Goal: Task Accomplishment & Management: Manage account settings

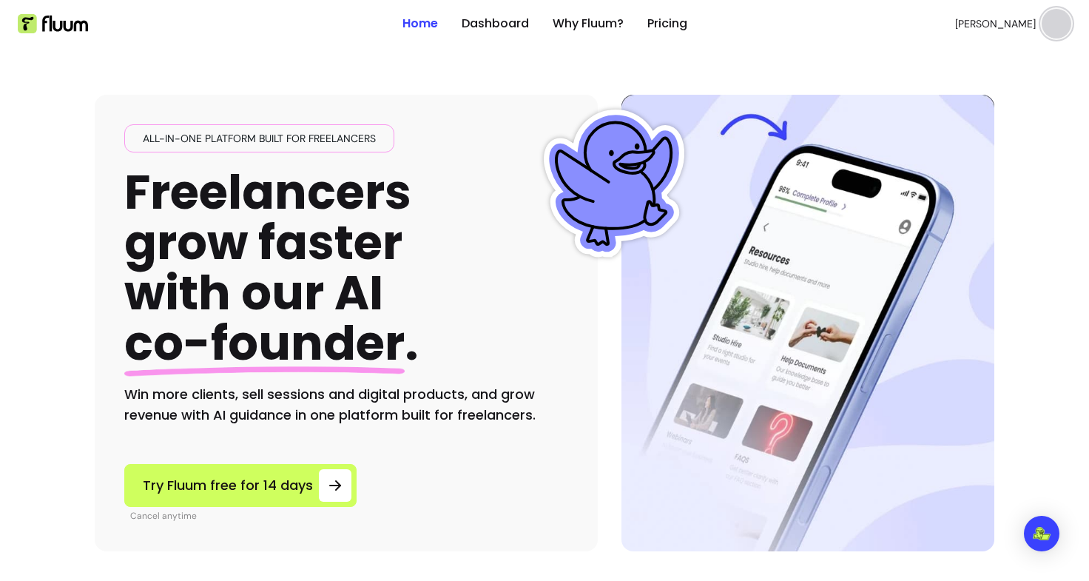
click at [1050, 27] on img at bounding box center [1057, 24] width 30 height 30
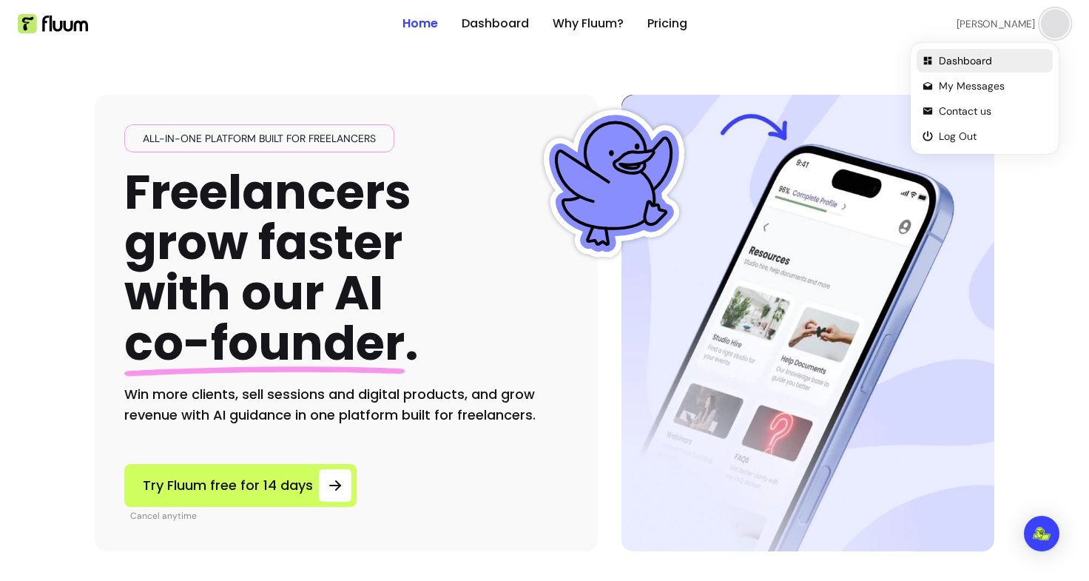
click at [1002, 61] on span "Dashboard" at bounding box center [993, 60] width 108 height 15
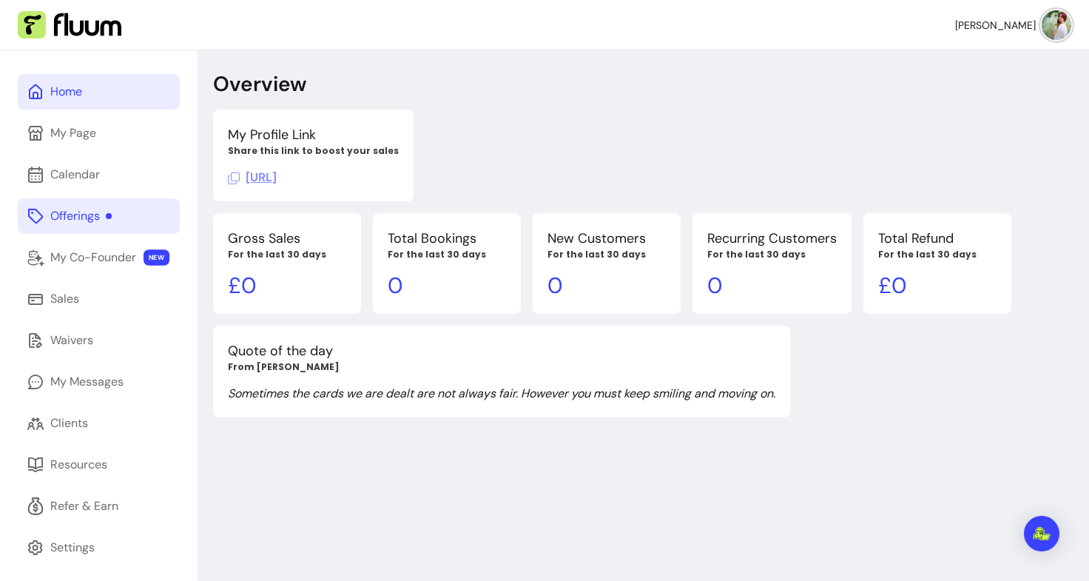
click at [94, 221] on div "Offerings" at bounding box center [80, 216] width 61 height 18
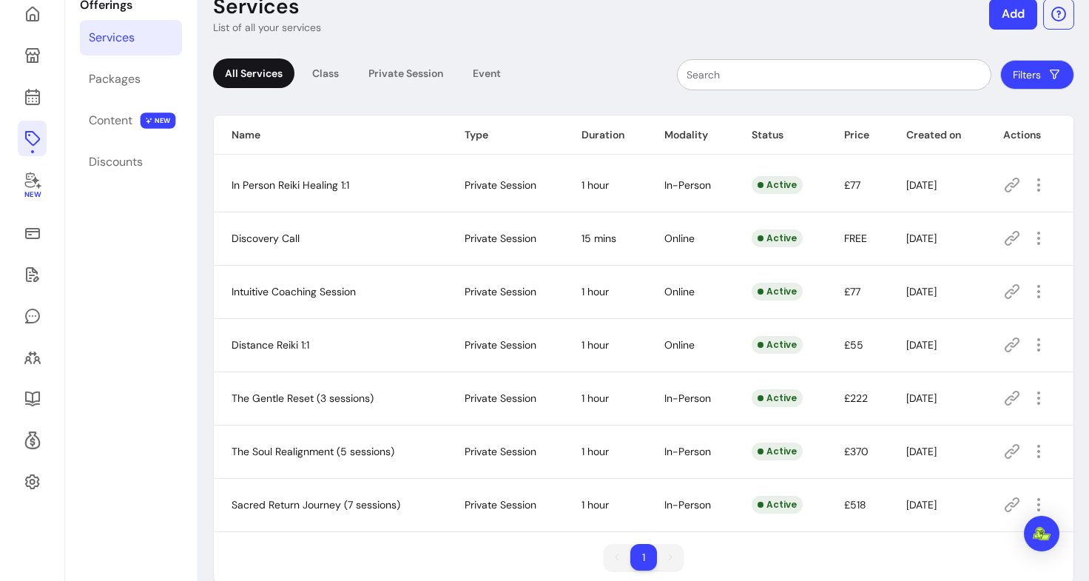
scroll to position [78, 0]
click at [1004, 186] on icon at bounding box center [1013, 184] width 18 height 18
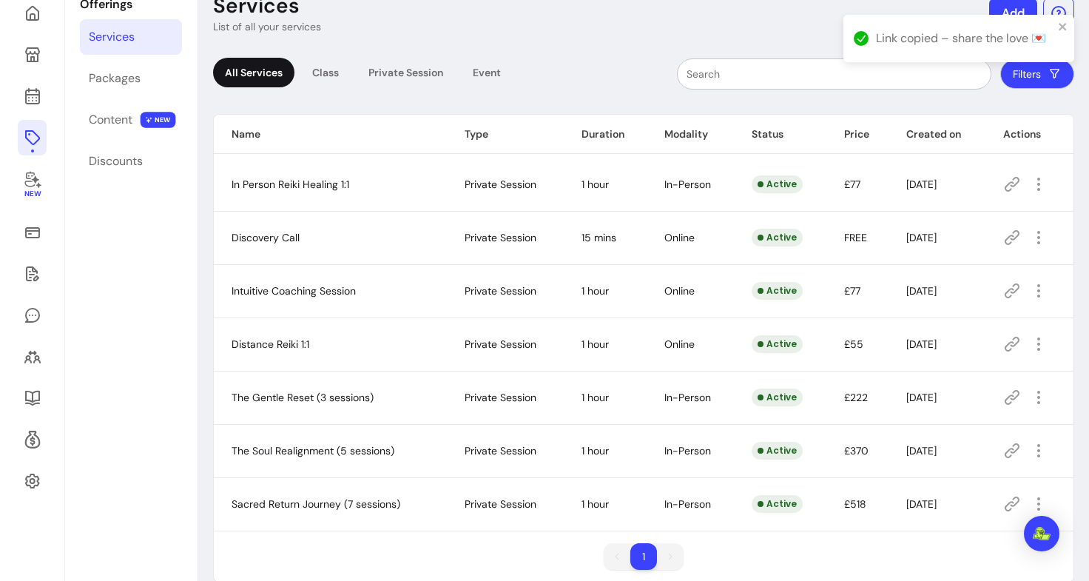
click at [323, 189] on span "In Person Reiki Healing 1:1" at bounding box center [291, 184] width 118 height 13
click at [1030, 189] on icon "button" at bounding box center [1039, 184] width 18 height 18
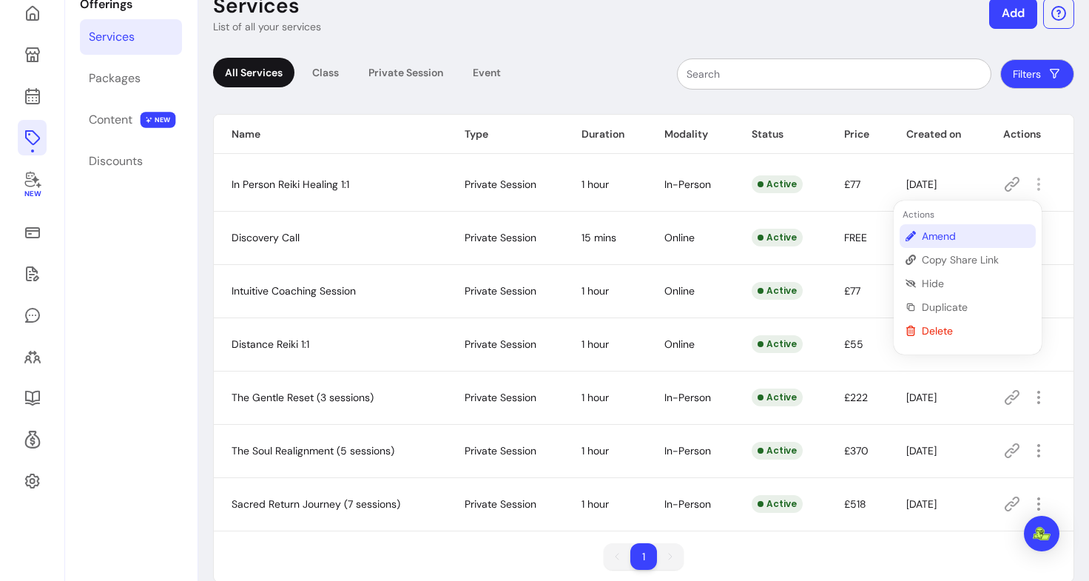
click at [950, 239] on span "Amend" at bounding box center [976, 236] width 108 height 15
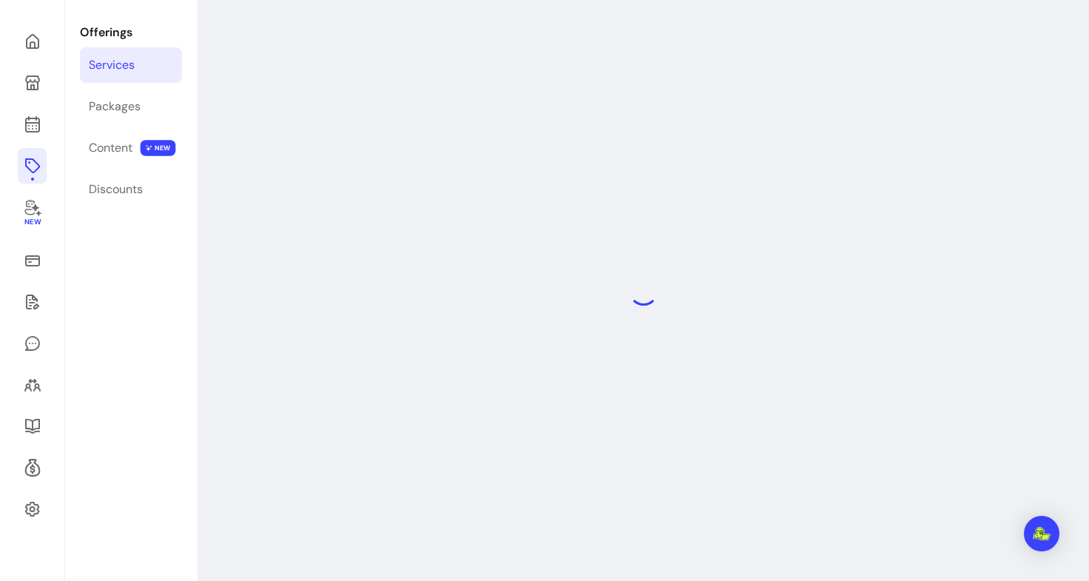
select select "**"
select select "***"
select select "**********"
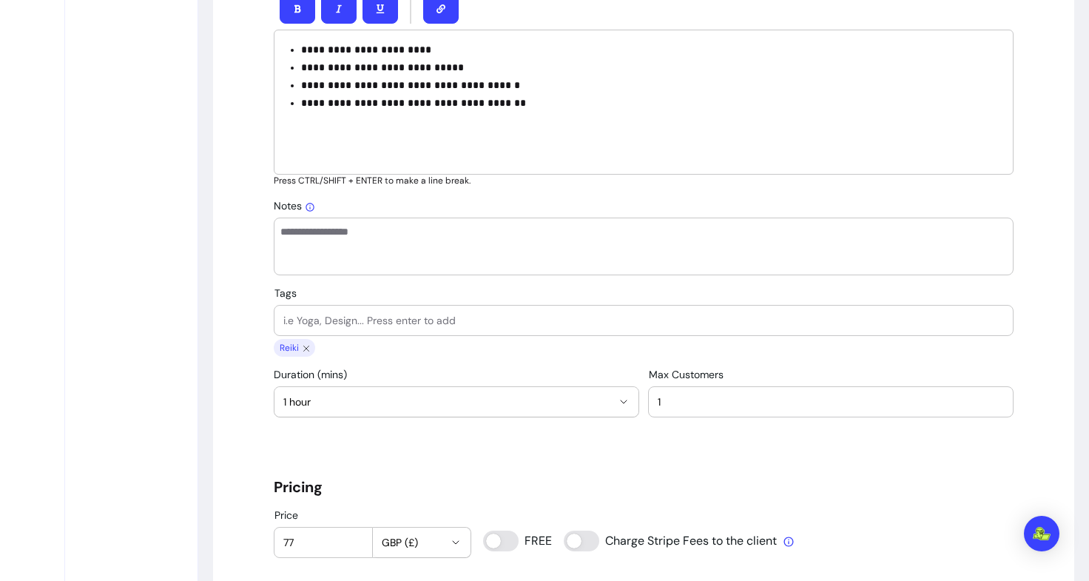
scroll to position [844, 0]
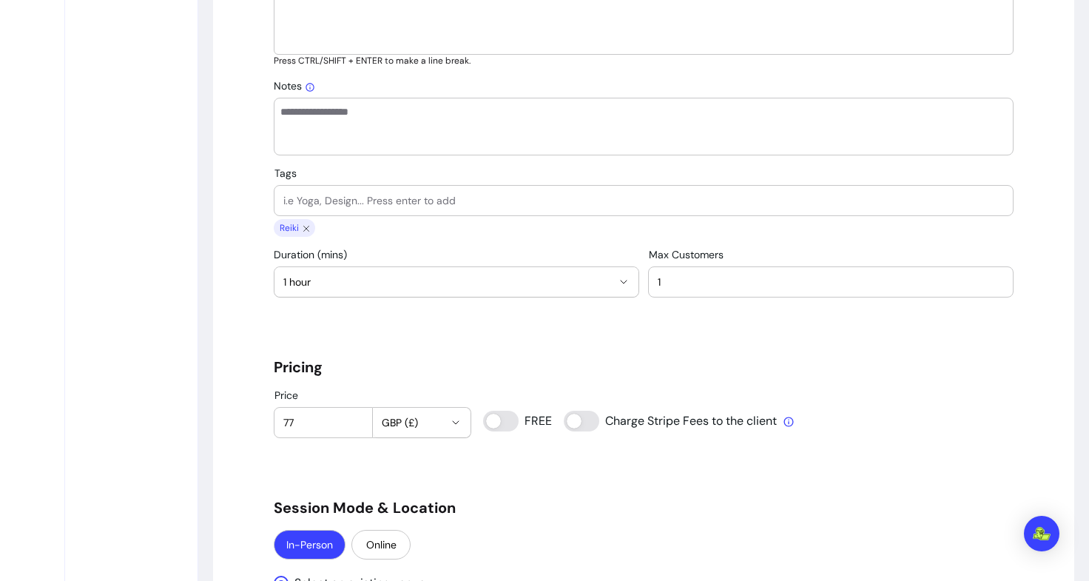
click at [296, 423] on input "77" at bounding box center [323, 422] width 80 height 15
type input "7"
type input "9"
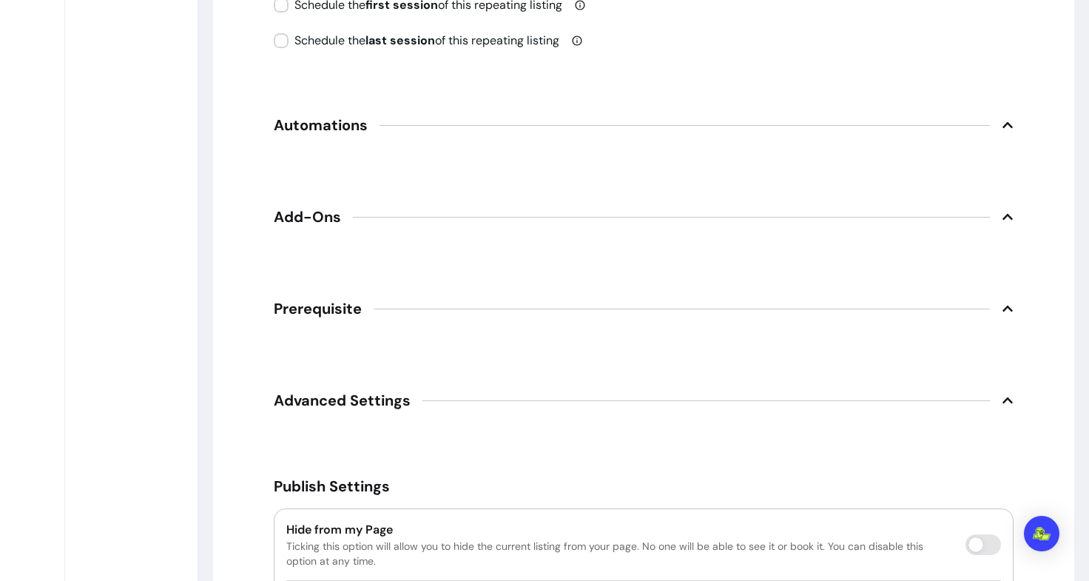
scroll to position [2309, 0]
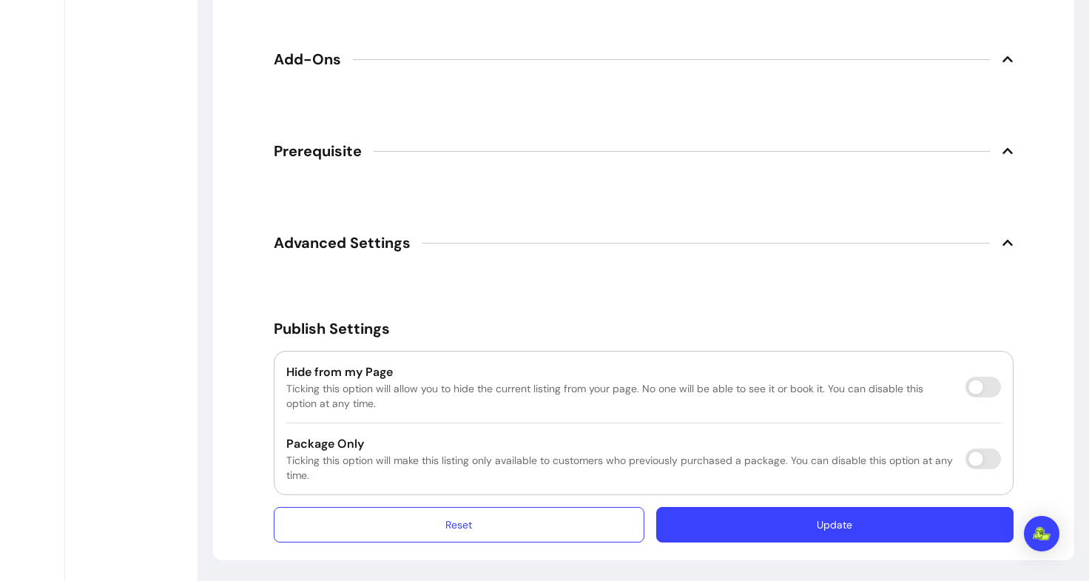
type input "88"
click at [775, 527] on button "Update" at bounding box center [835, 525] width 357 height 36
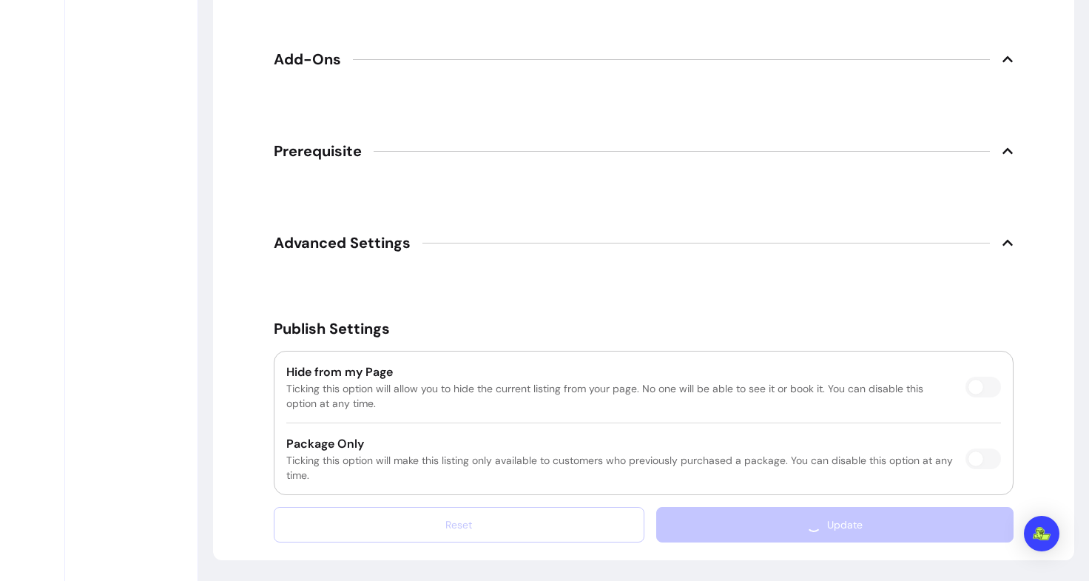
scroll to position [2268, 0]
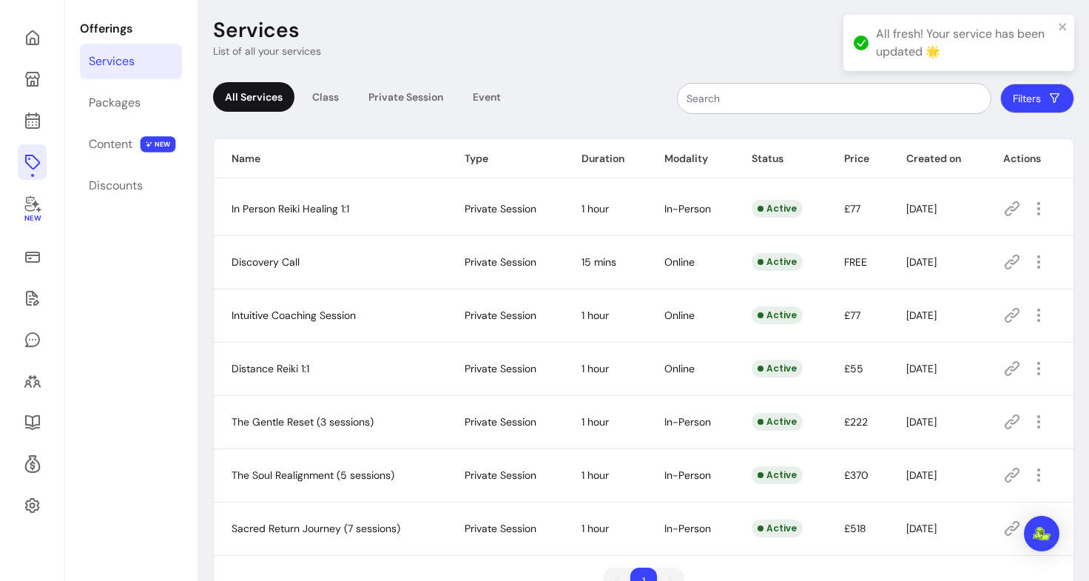
scroll to position [50, 0]
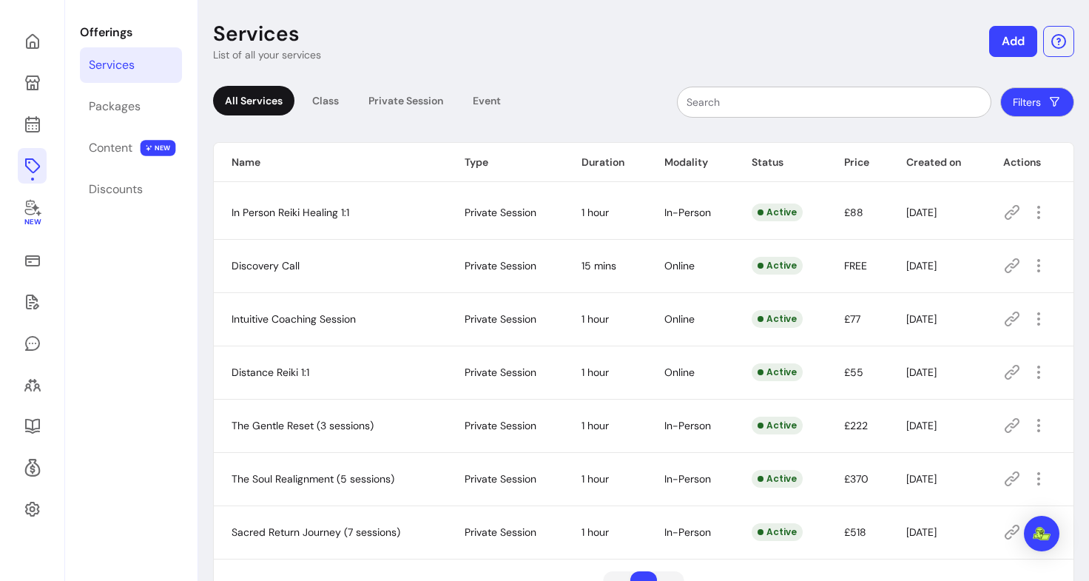
click at [1004, 209] on icon at bounding box center [1013, 213] width 18 height 18
click at [1005, 263] on icon at bounding box center [1012, 265] width 15 height 15
click at [1030, 375] on icon "button" at bounding box center [1039, 372] width 18 height 18
click at [773, 369] on div "Active" at bounding box center [777, 372] width 51 height 18
drag, startPoint x: 346, startPoint y: 377, endPoint x: 246, endPoint y: 372, distance: 99.3
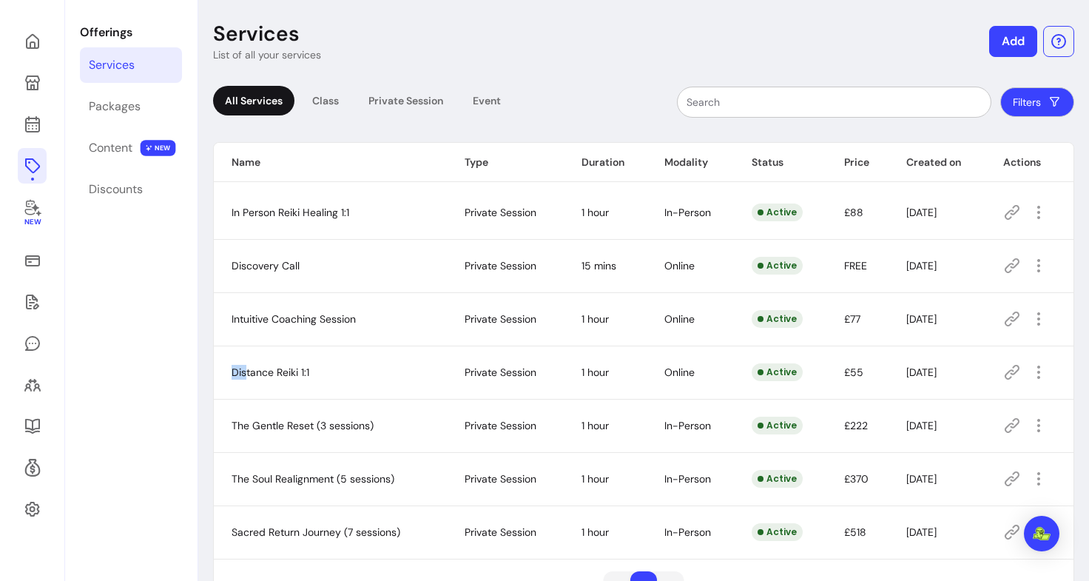
click at [246, 372] on td "Distance Reiki 1:1" at bounding box center [330, 372] width 233 height 53
click at [235, 365] on td "Distance Reiki 1:1" at bounding box center [330, 372] width 233 height 53
drag, startPoint x: 229, startPoint y: 371, endPoint x: 309, endPoint y: 369, distance: 79.2
click at [309, 369] on td "Distance Reiki 1:1" at bounding box center [330, 372] width 233 height 53
copy span "Distance Reiki 1:1"
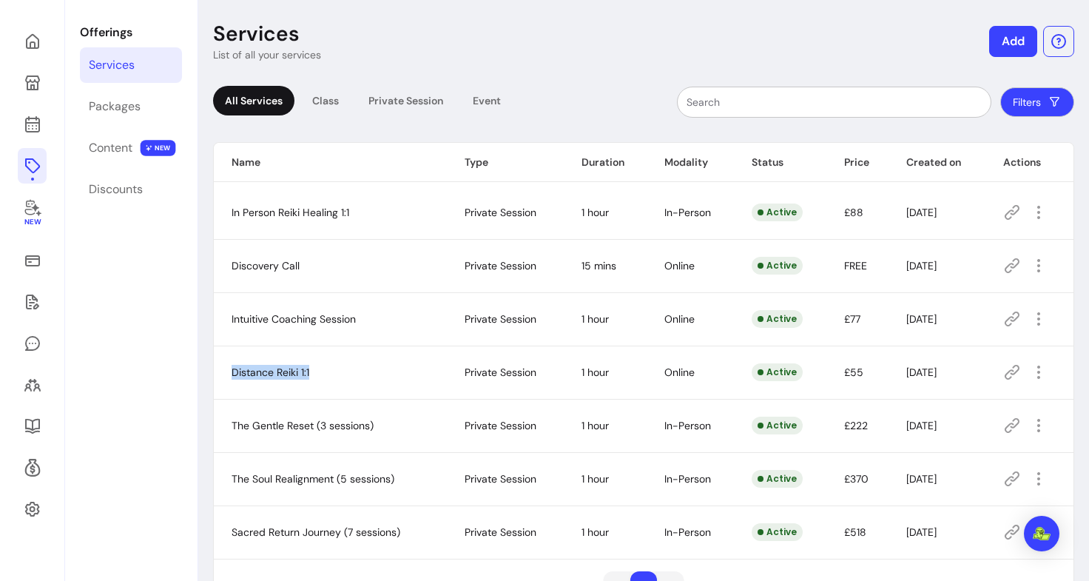
click at [1005, 373] on icon at bounding box center [1012, 372] width 15 height 15
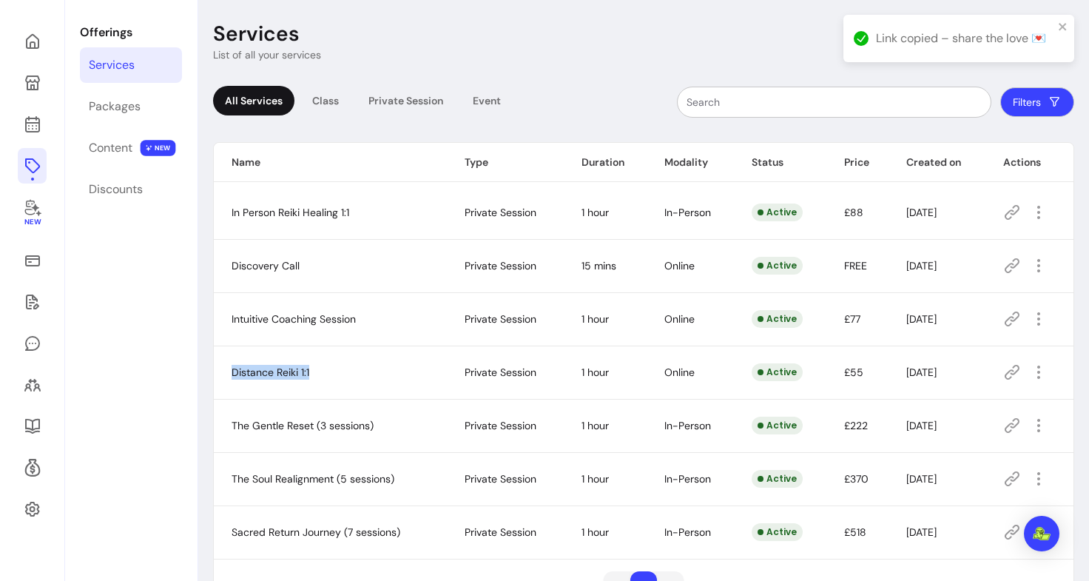
scroll to position [101, 0]
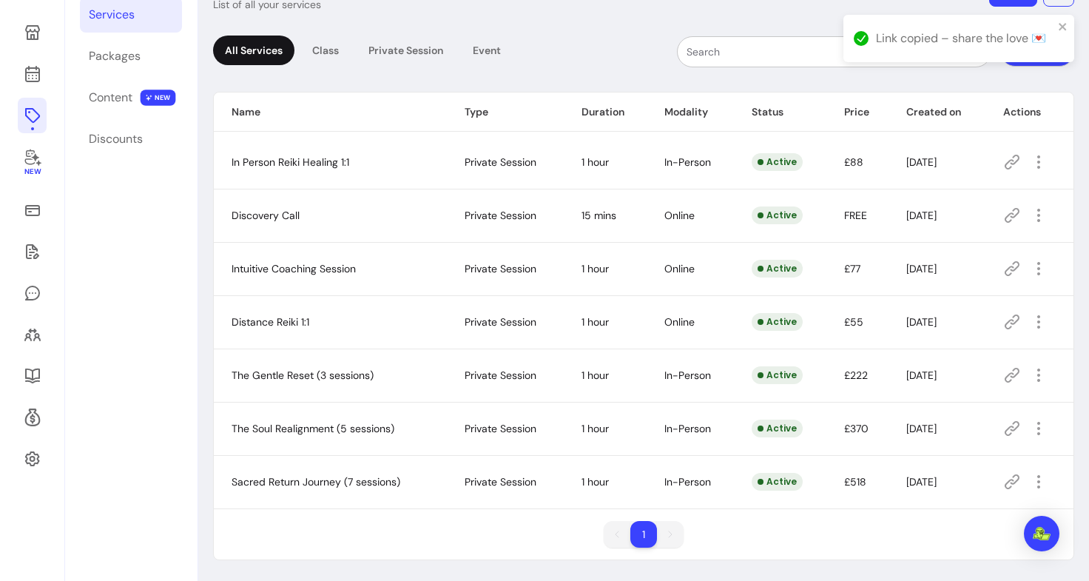
click at [327, 380] on span "The Gentle Reset (3 sessions)" at bounding box center [303, 375] width 142 height 13
click at [119, 64] on div "Packages" at bounding box center [115, 56] width 52 height 18
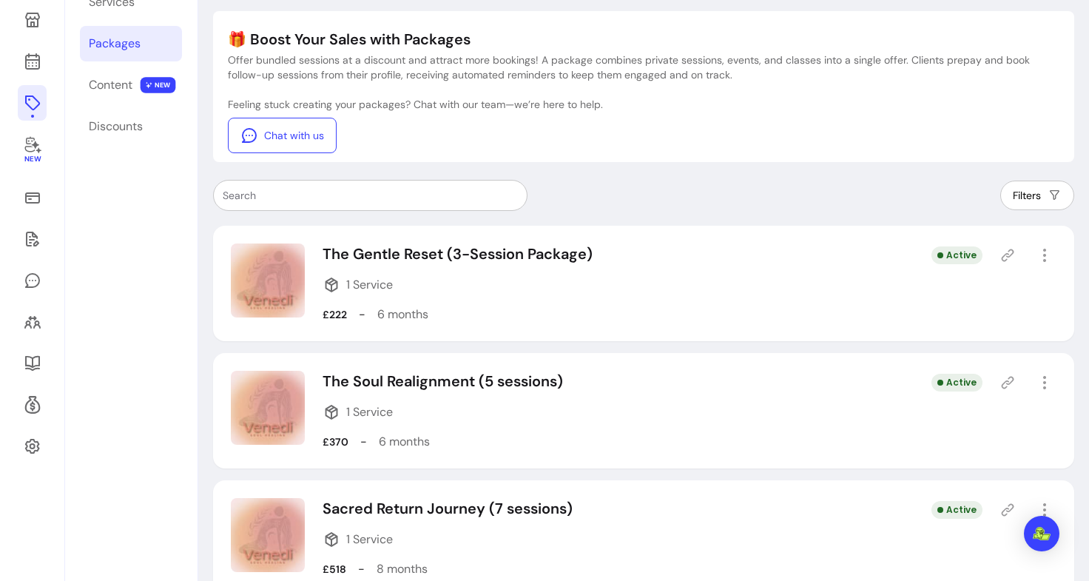
scroll to position [149, 0]
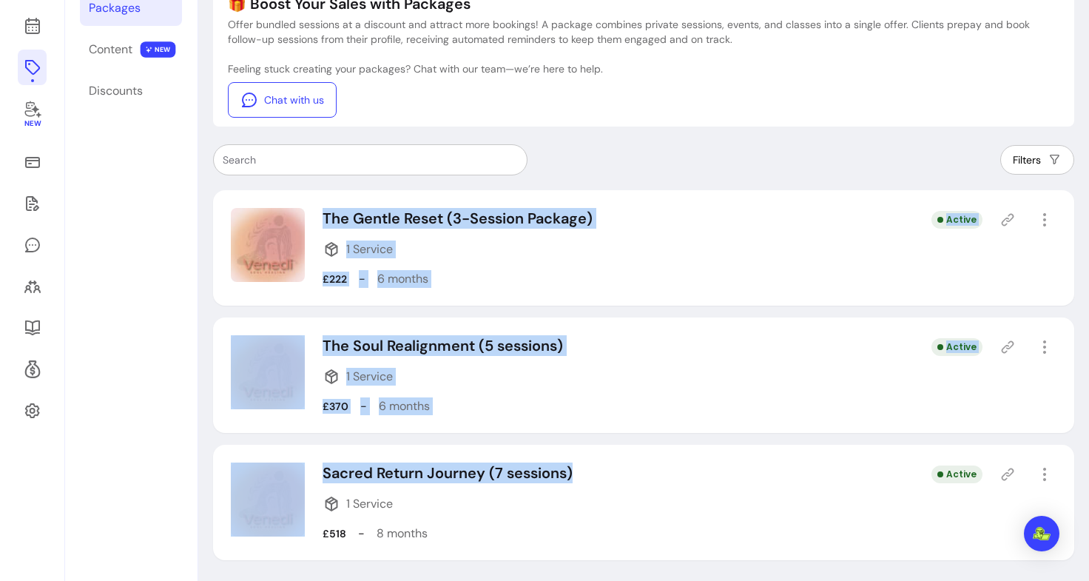
drag, startPoint x: 576, startPoint y: 480, endPoint x: 320, endPoint y: 209, distance: 373.3
click at [320, 209] on div "The Gentle Reset (3-Session Package) 1 Service £222 - 6 months Active The Soul …" at bounding box center [644, 375] width 862 height 370
copy div "The Gentle Reset (3-Session Package) 1 Service £222 - 6 months Active The Soul …"
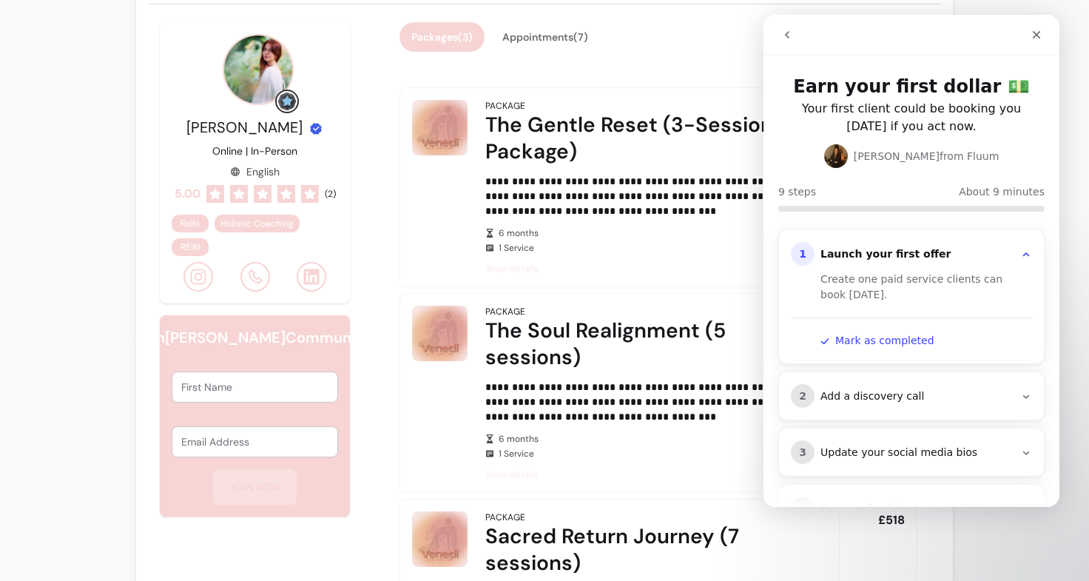
scroll to position [100, 0]
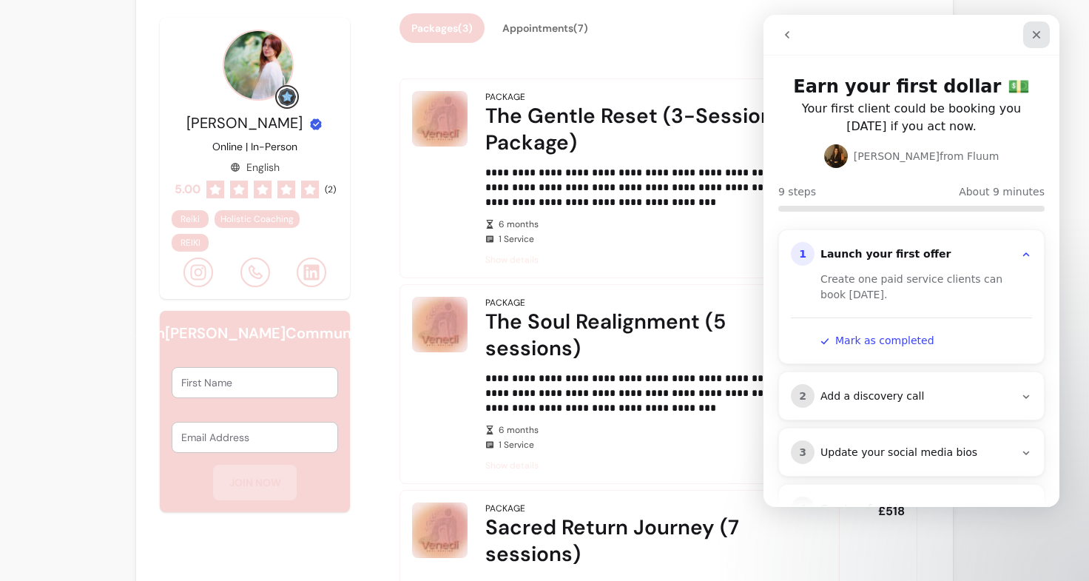
click at [1042, 32] on icon "Close" at bounding box center [1037, 35] width 12 height 12
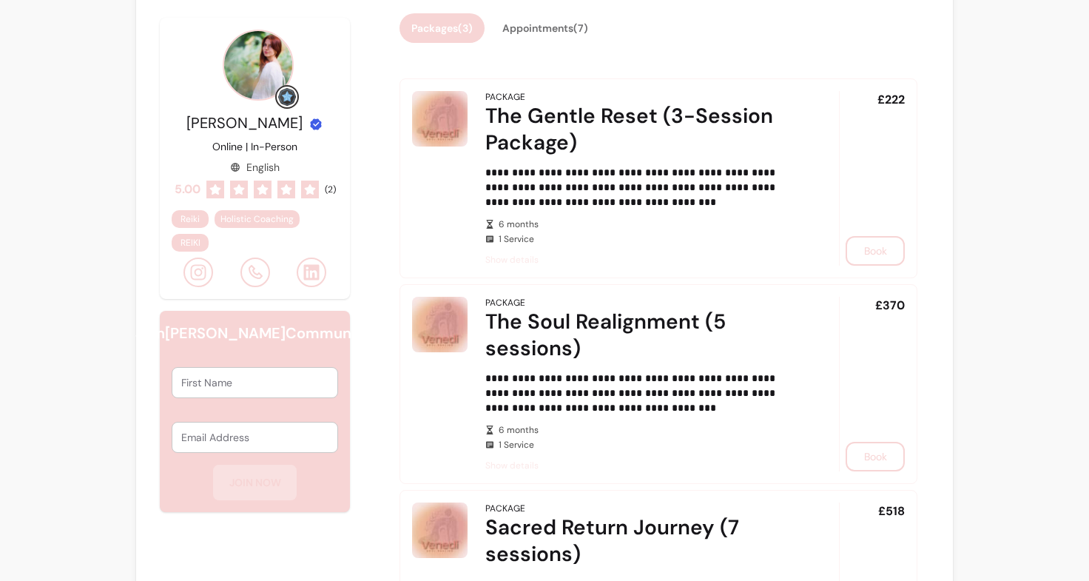
scroll to position [0, 0]
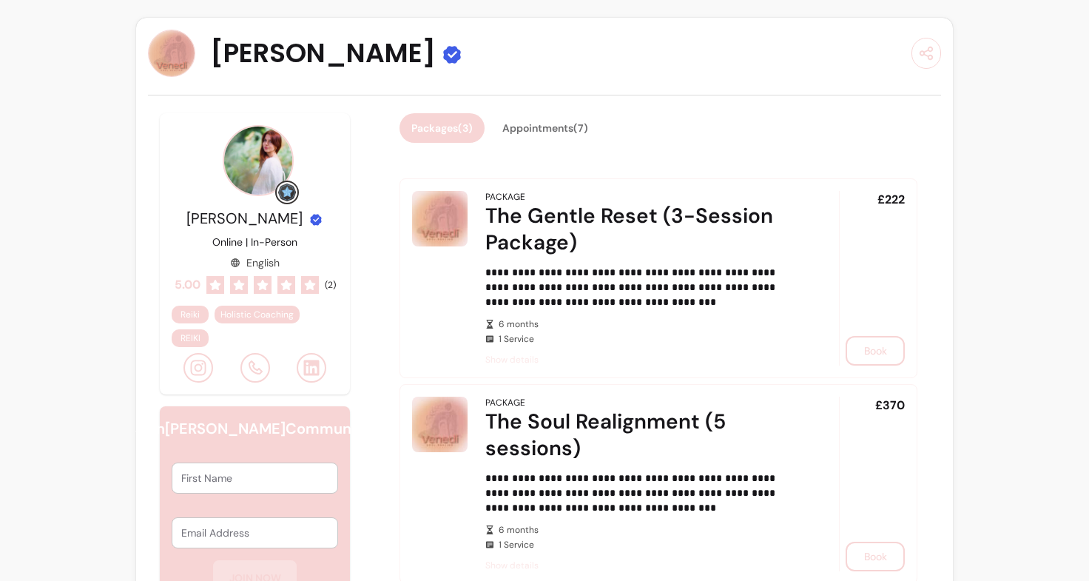
click at [158, 72] on img at bounding box center [171, 53] width 47 height 47
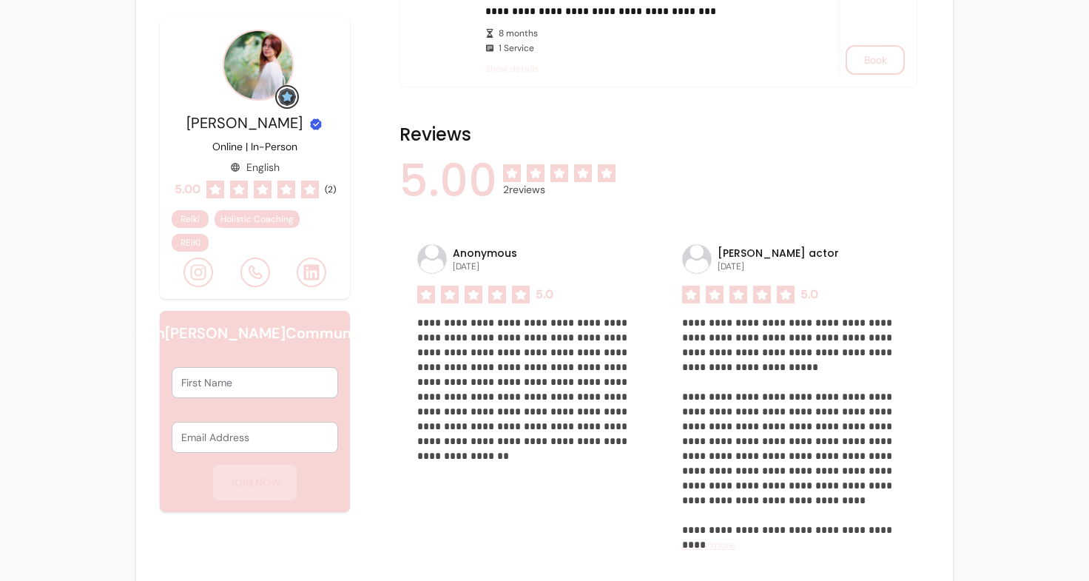
scroll to position [768, 0]
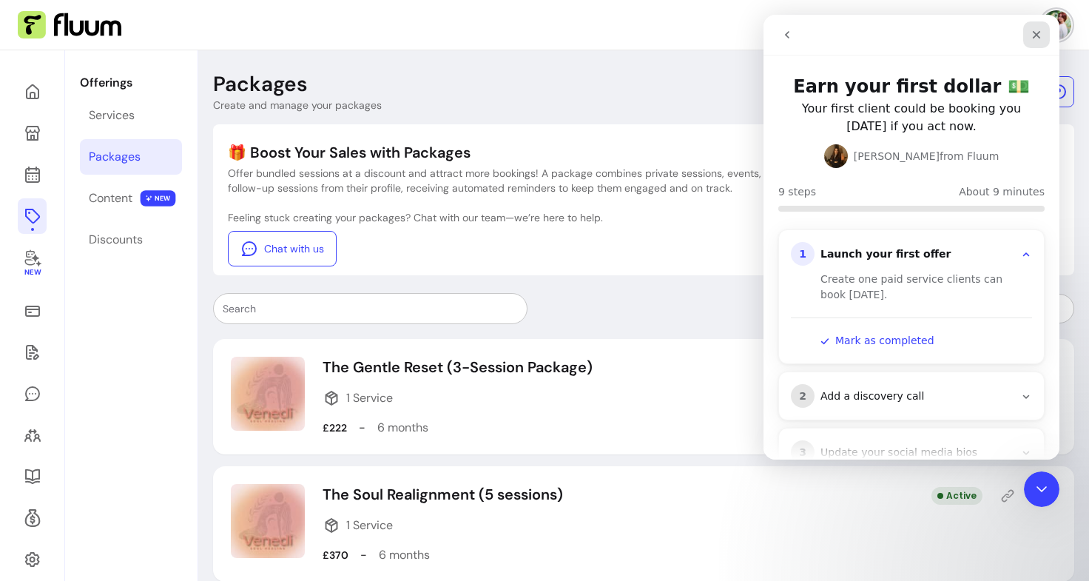
click at [1032, 36] on icon "Close" at bounding box center [1037, 35] width 12 height 12
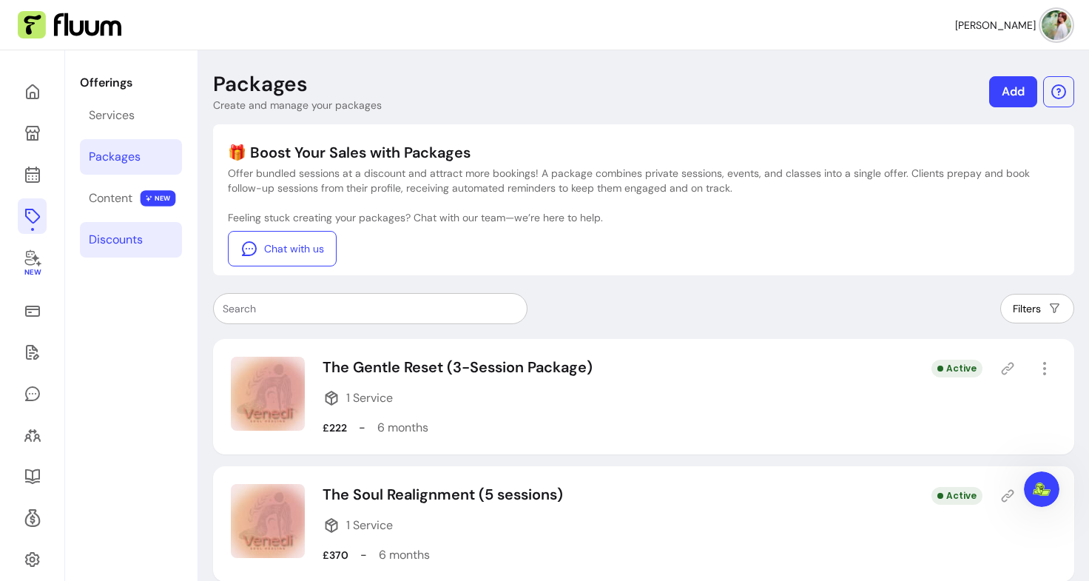
click at [124, 241] on div "Discounts" at bounding box center [116, 240] width 54 height 18
click at [141, 241] on div "Discounts" at bounding box center [116, 240] width 54 height 18
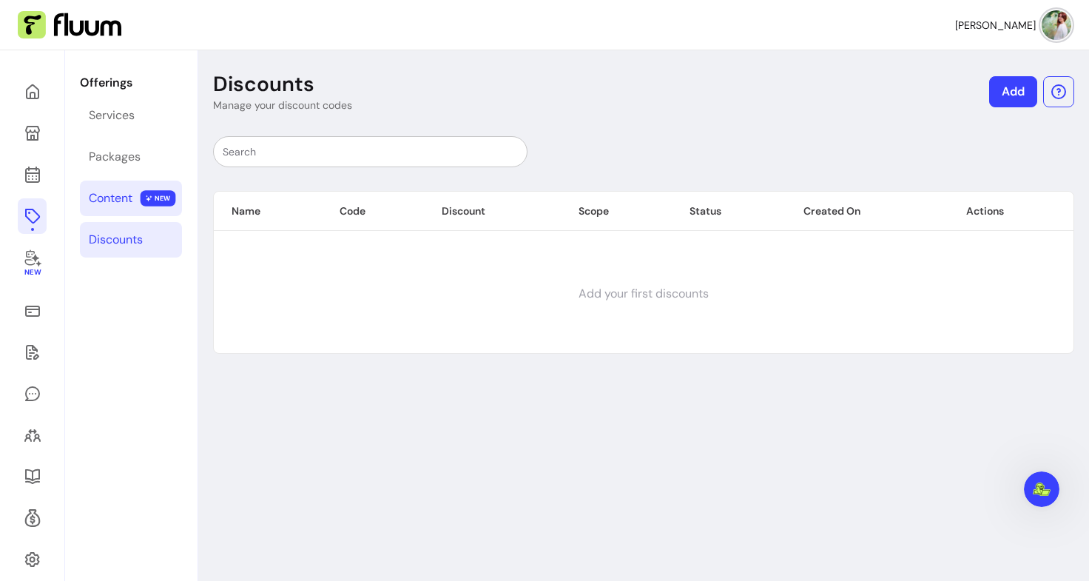
click at [127, 197] on div "Content" at bounding box center [111, 198] width 44 height 18
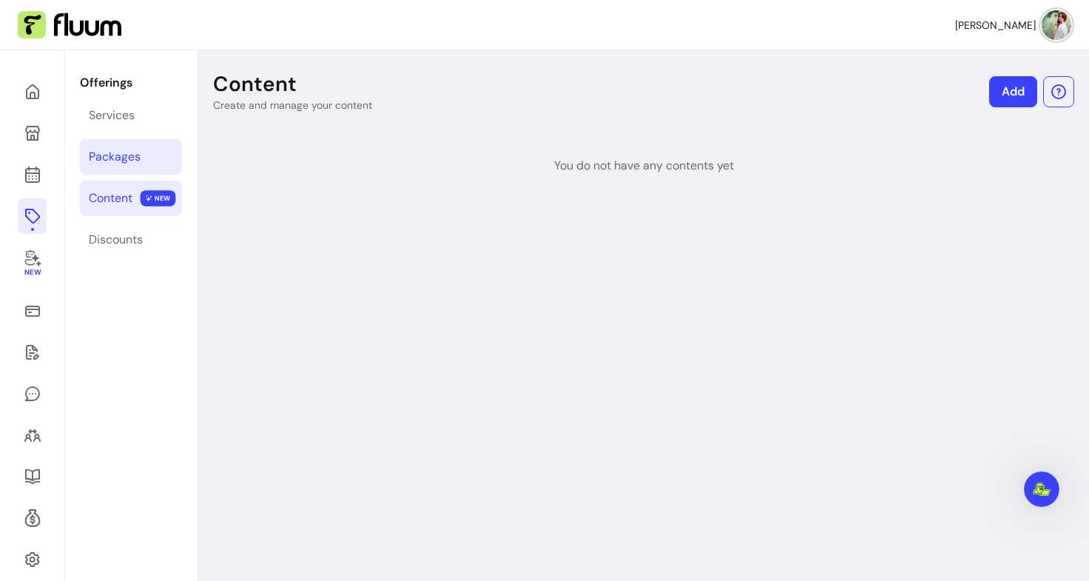
click at [114, 155] on div "Packages" at bounding box center [115, 157] width 52 height 18
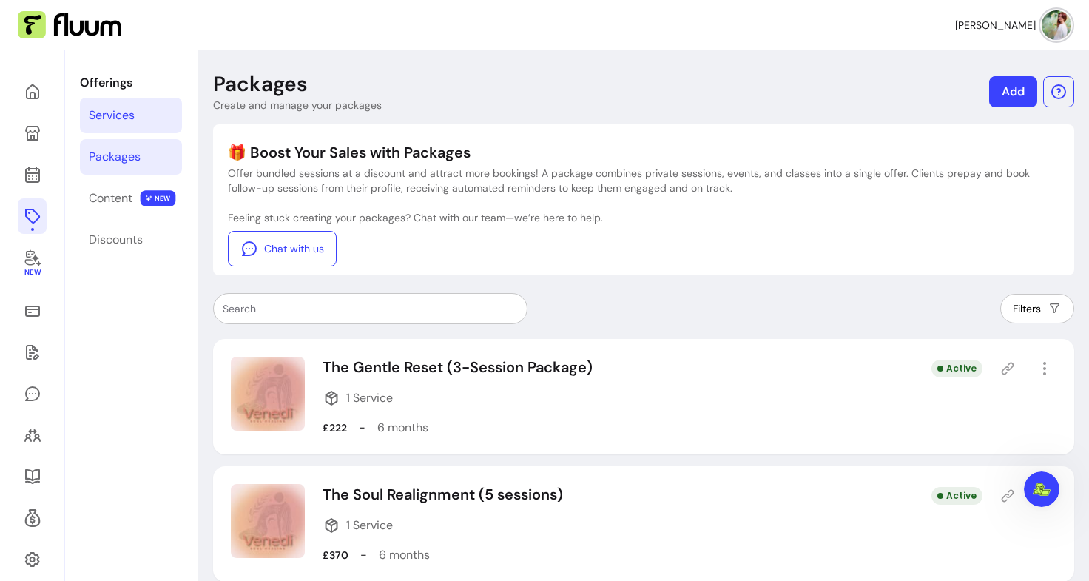
click at [116, 112] on div "Services" at bounding box center [112, 116] width 46 height 18
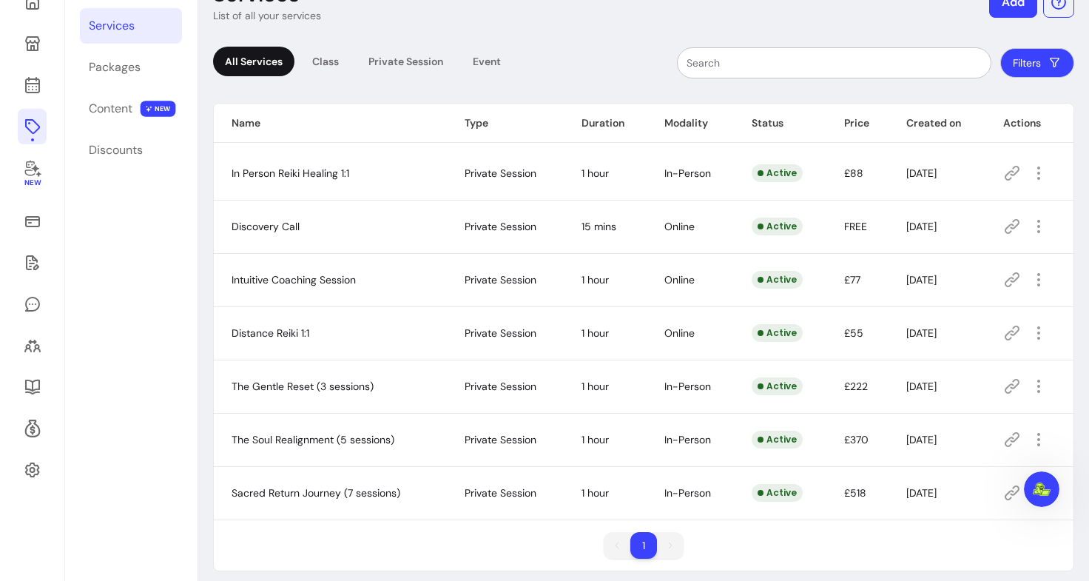
scroll to position [90, 0]
click at [1030, 388] on icon "button" at bounding box center [1039, 386] width 18 height 18
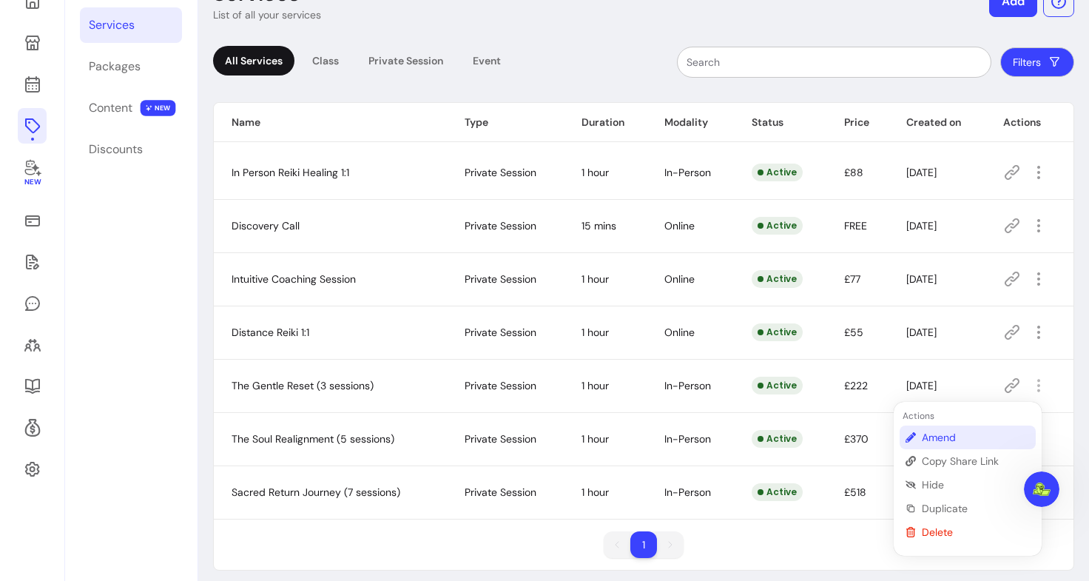
click at [956, 437] on span "Amend" at bounding box center [976, 437] width 108 height 15
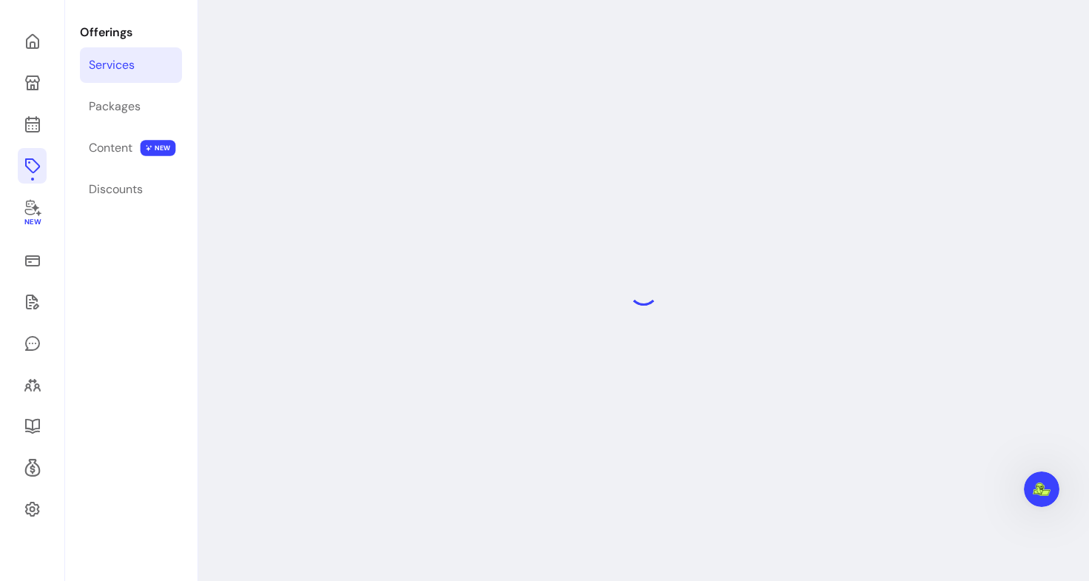
scroll to position [50, 0]
select select "**"
select select "***"
select select "**********"
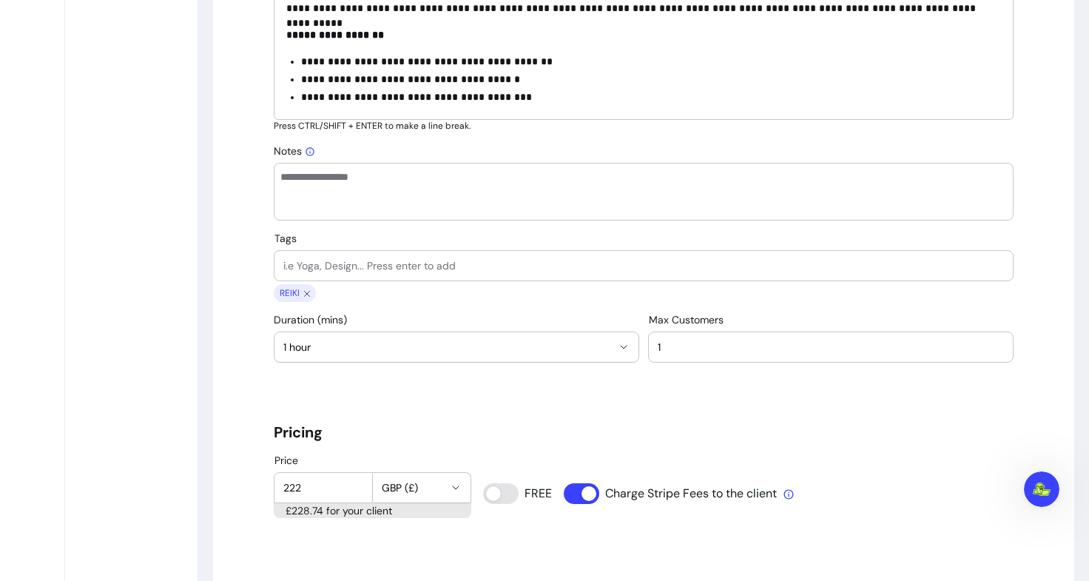
scroll to position [781, 0]
drag, startPoint x: 325, startPoint y: 482, endPoint x: 232, endPoint y: 486, distance: 92.6
type input "240"
click at [430, 441] on h5 "Pricing" at bounding box center [644, 431] width 740 height 21
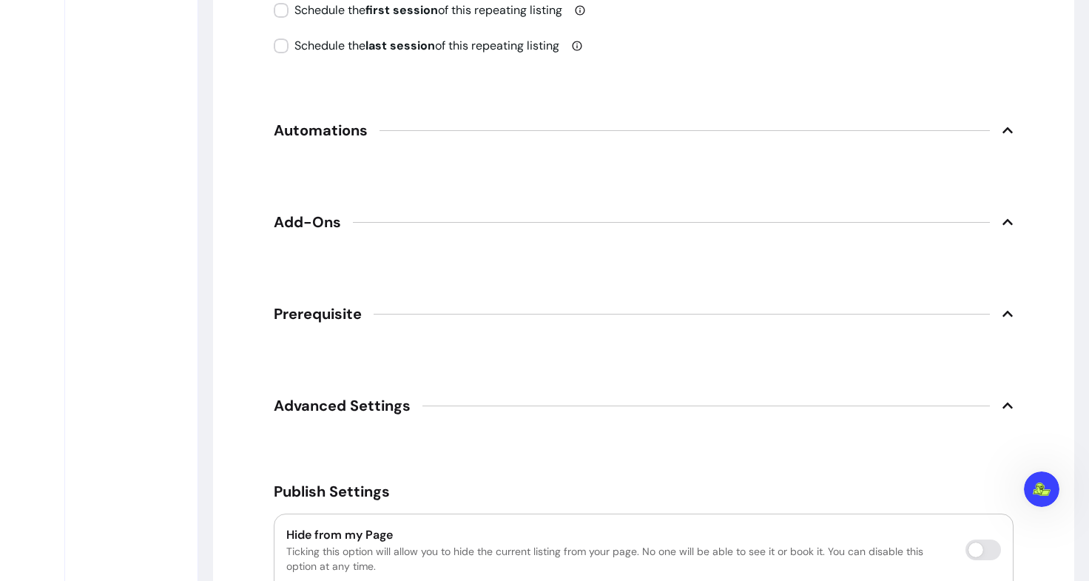
scroll to position [2291, 0]
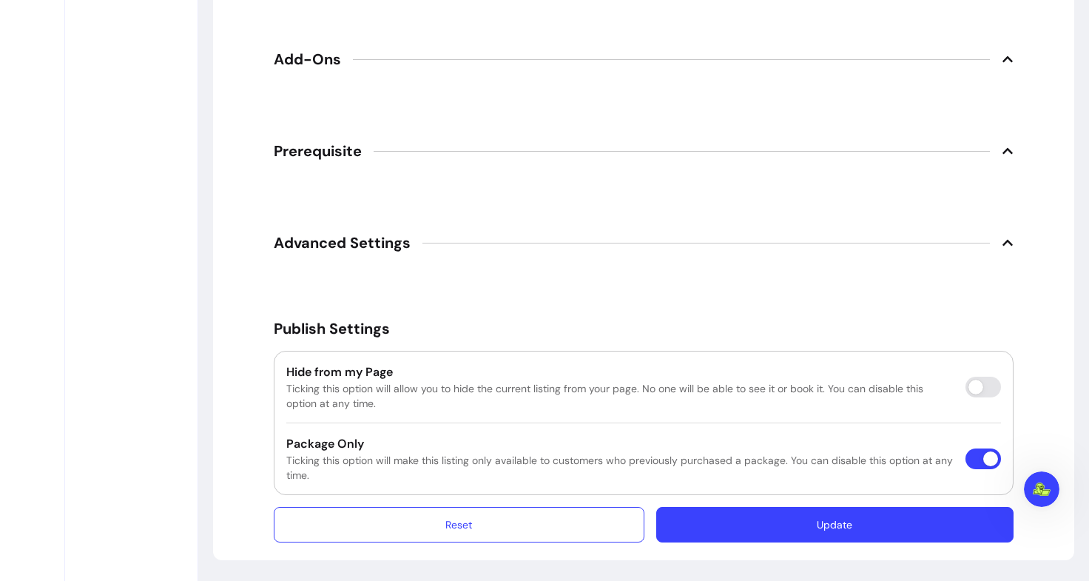
click at [808, 534] on button "Update" at bounding box center [835, 525] width 357 height 36
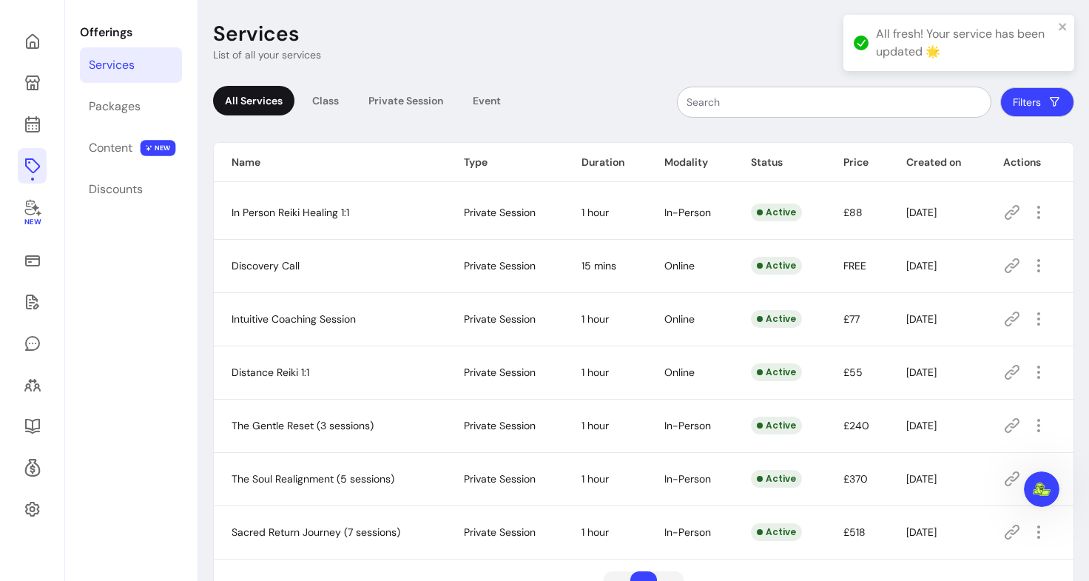
scroll to position [101, 0]
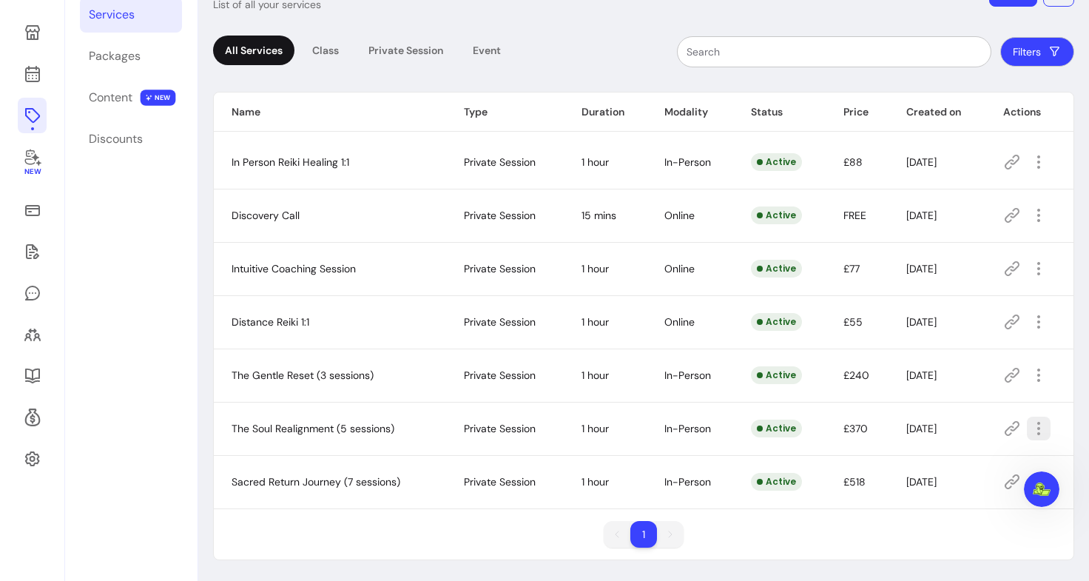
click at [1030, 425] on icon "button" at bounding box center [1039, 429] width 18 height 18
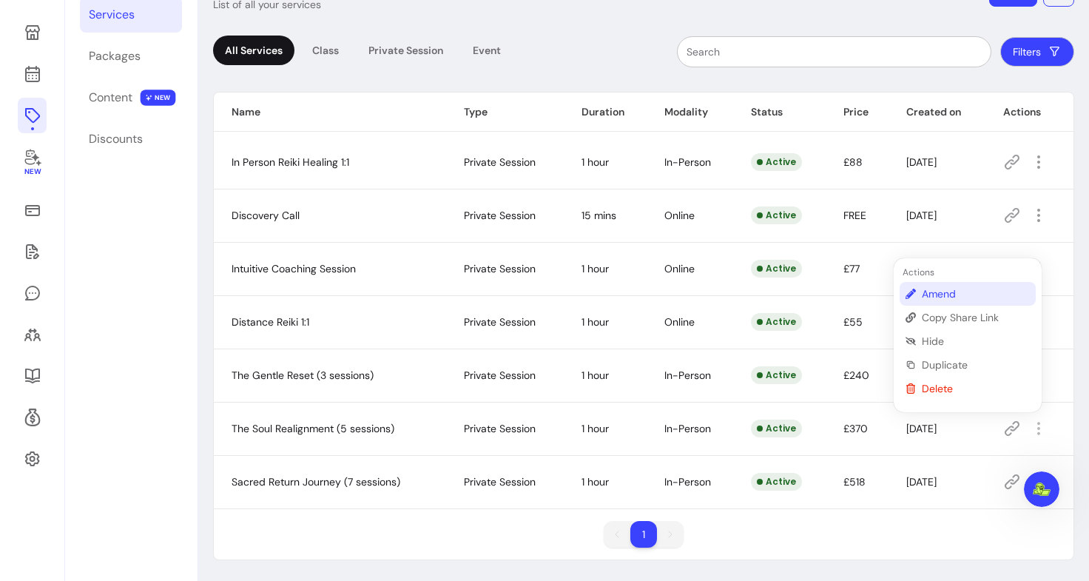
click at [967, 292] on span "Amend" at bounding box center [976, 293] width 108 height 15
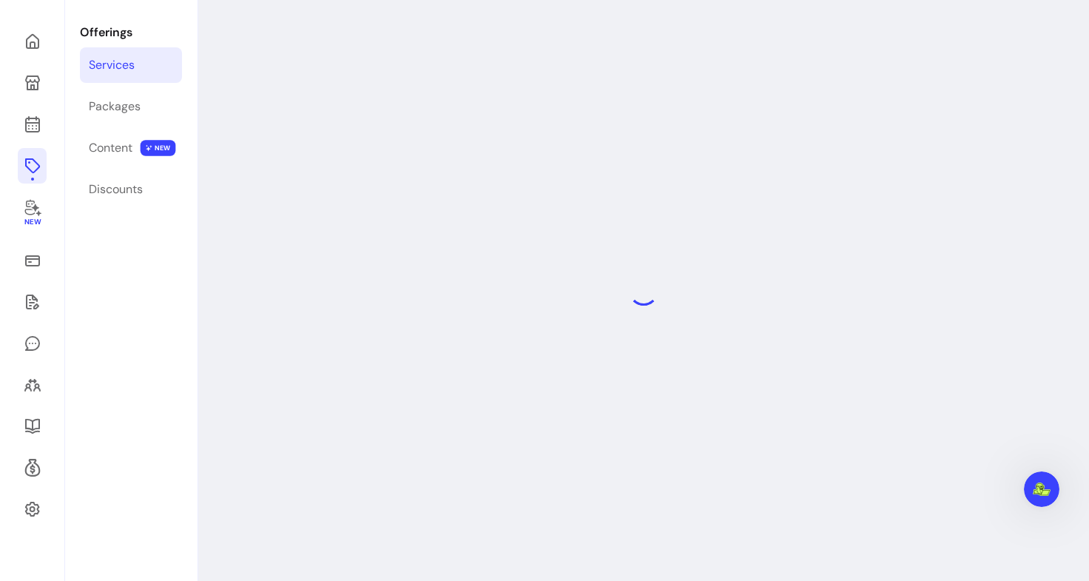
select select "**"
select select "***"
select select "**********"
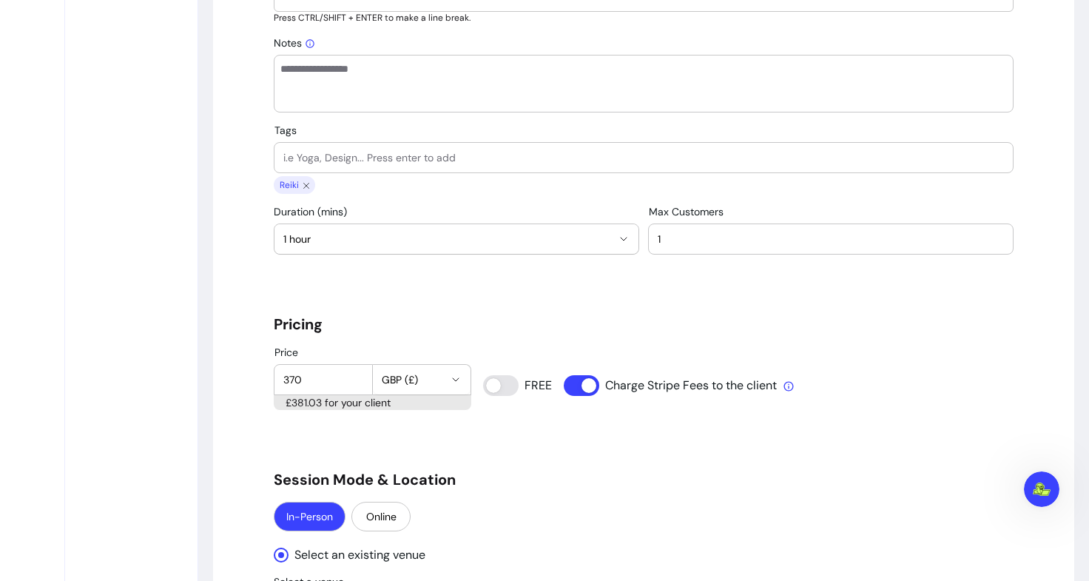
scroll to position [888, 0]
drag, startPoint x: 323, startPoint y: 378, endPoint x: 224, endPoint y: 380, distance: 98.4
type input "420"
click at [161, 451] on div "Offerings Services Packages Content NEW Discounts" at bounding box center [131, 590] width 132 height 2856
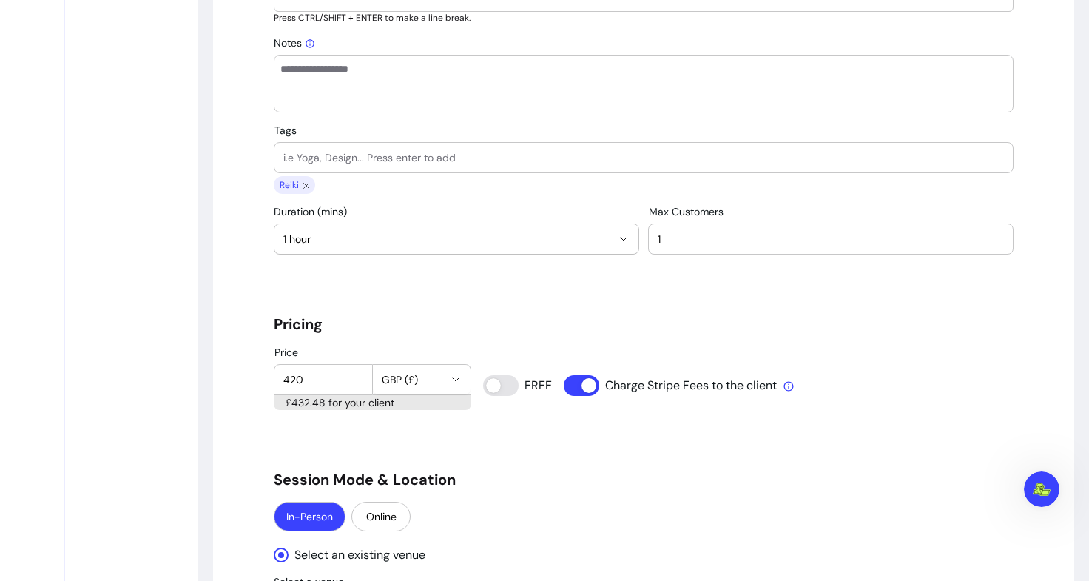
scroll to position [996, 0]
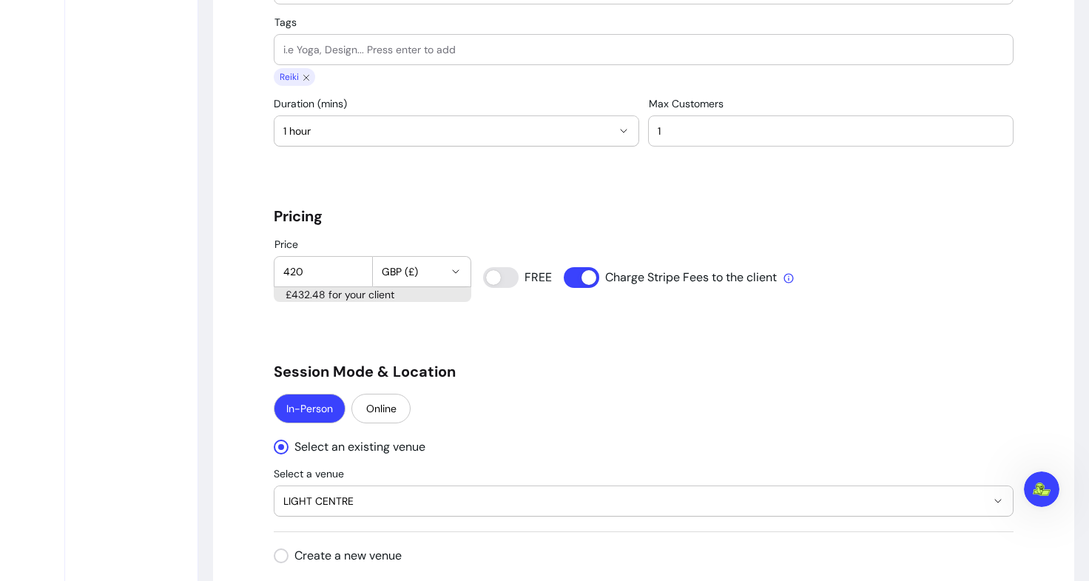
click at [522, 343] on div "**********" at bounding box center [644, 501] width 740 height 2741
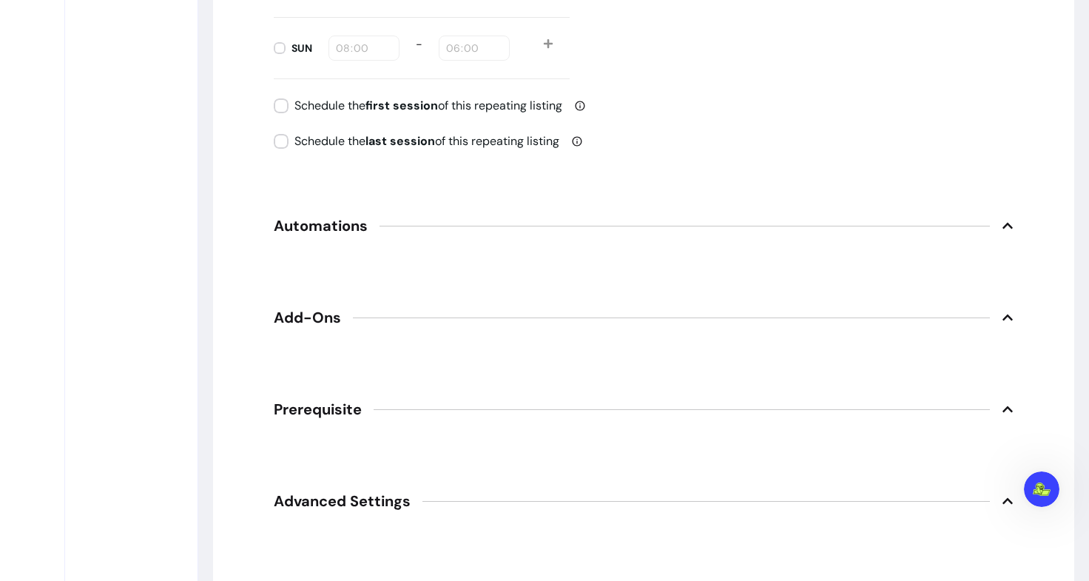
scroll to position [2326, 0]
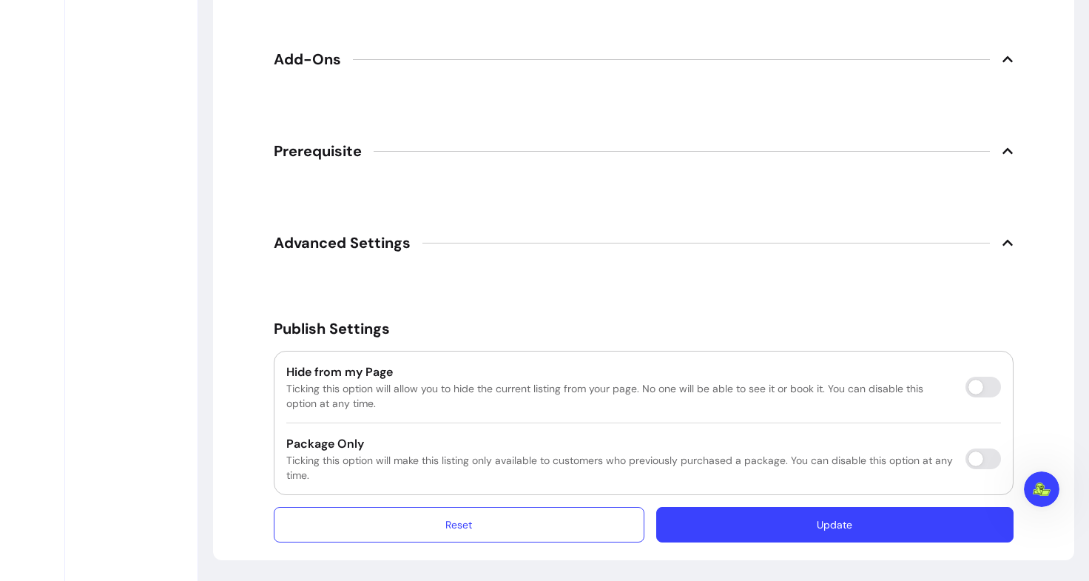
click at [824, 537] on button "Update" at bounding box center [835, 525] width 357 height 36
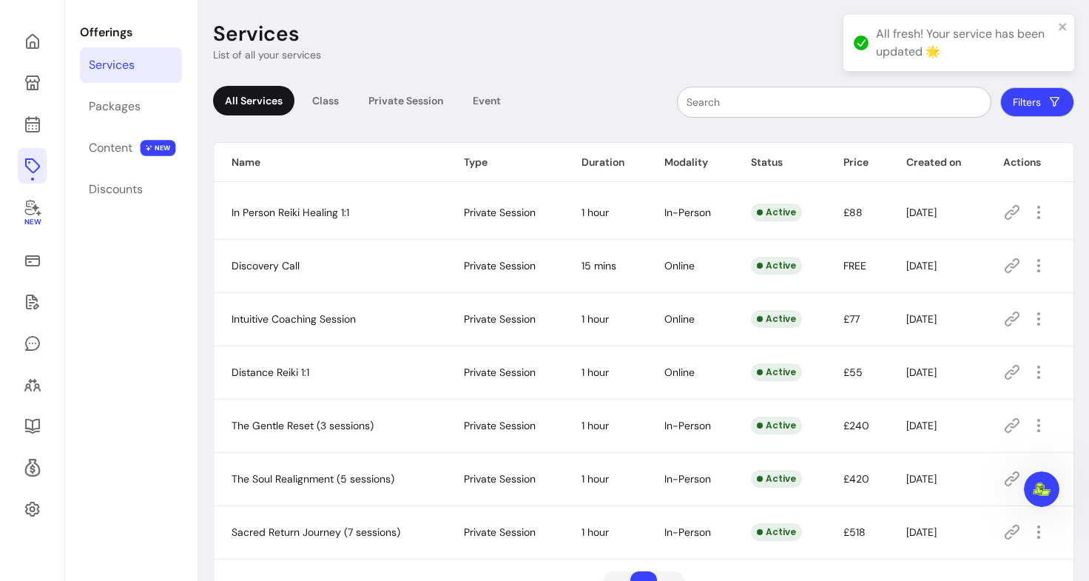
scroll to position [101, 0]
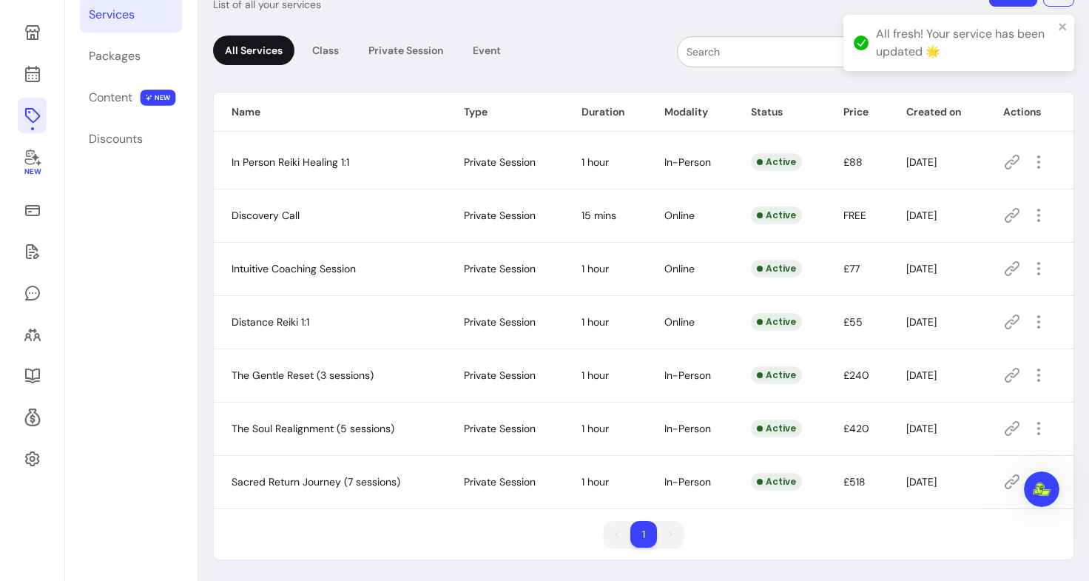
click at [986, 533] on div "1 1" at bounding box center [644, 540] width 860 height 38
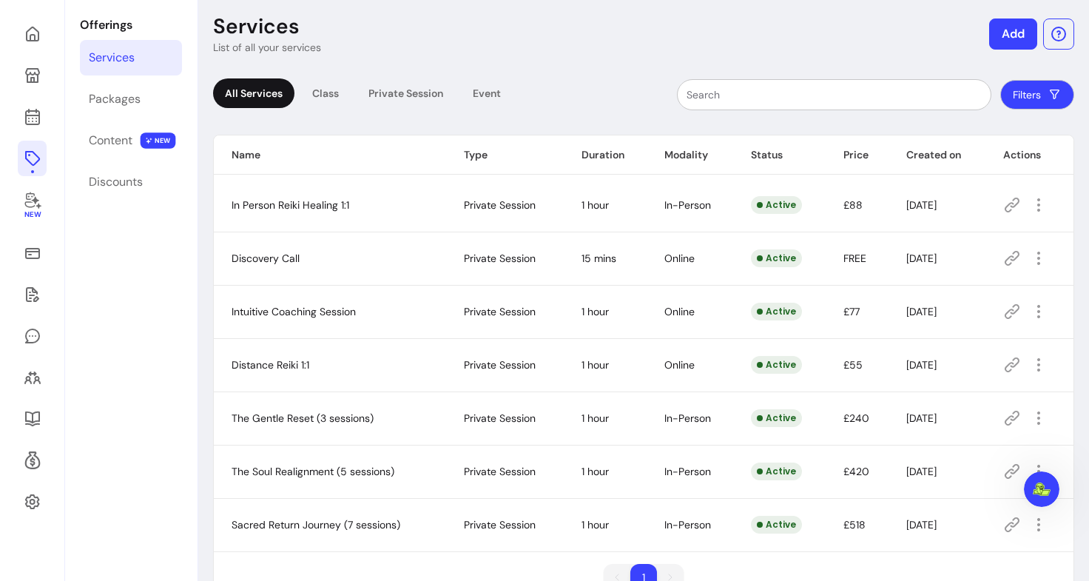
scroll to position [58, 0]
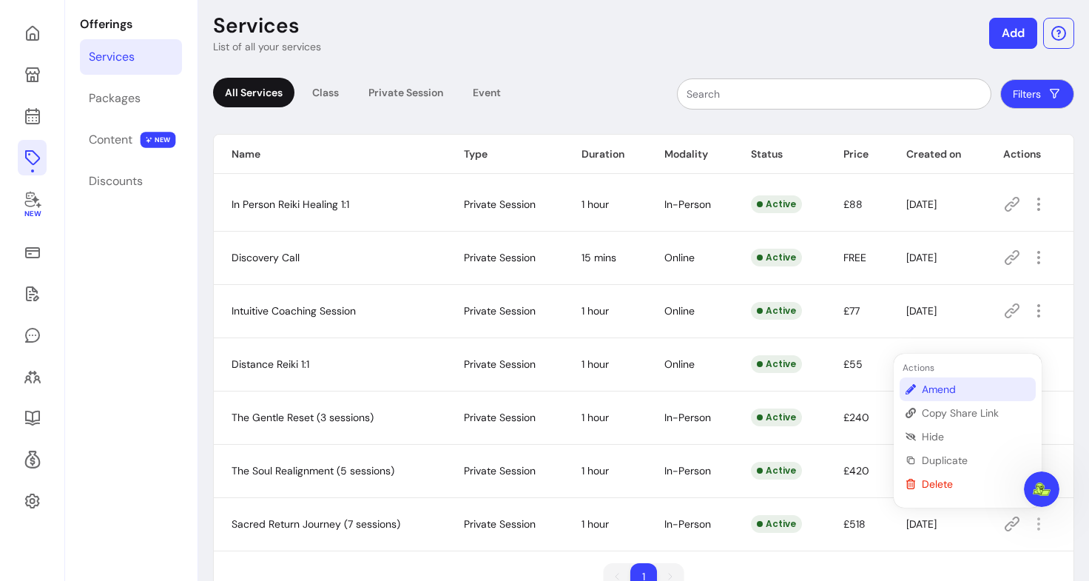
click at [964, 390] on span "Amend" at bounding box center [976, 389] width 108 height 15
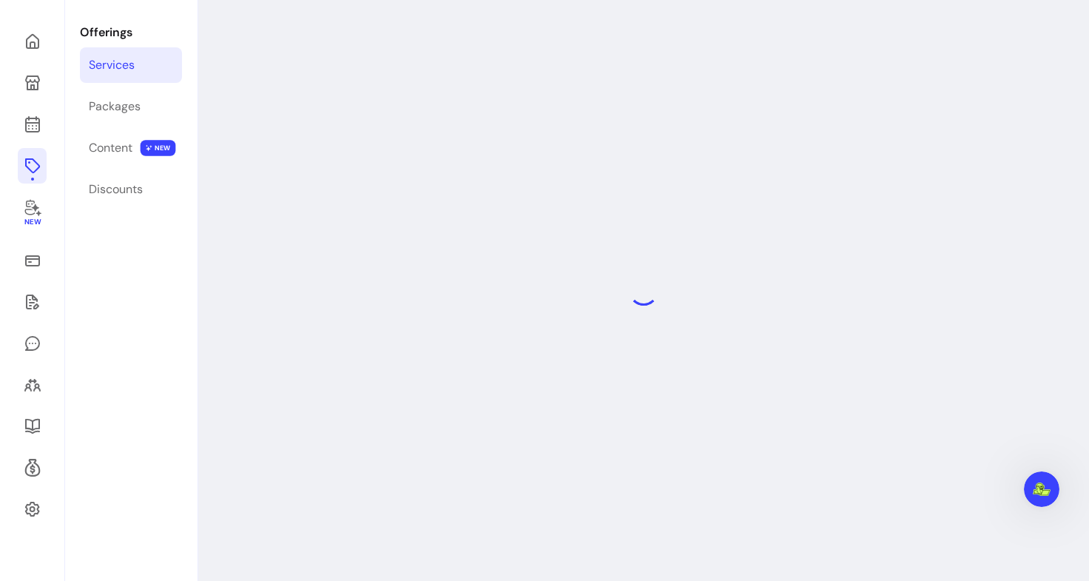
select select "**"
select select "***"
select select "**********"
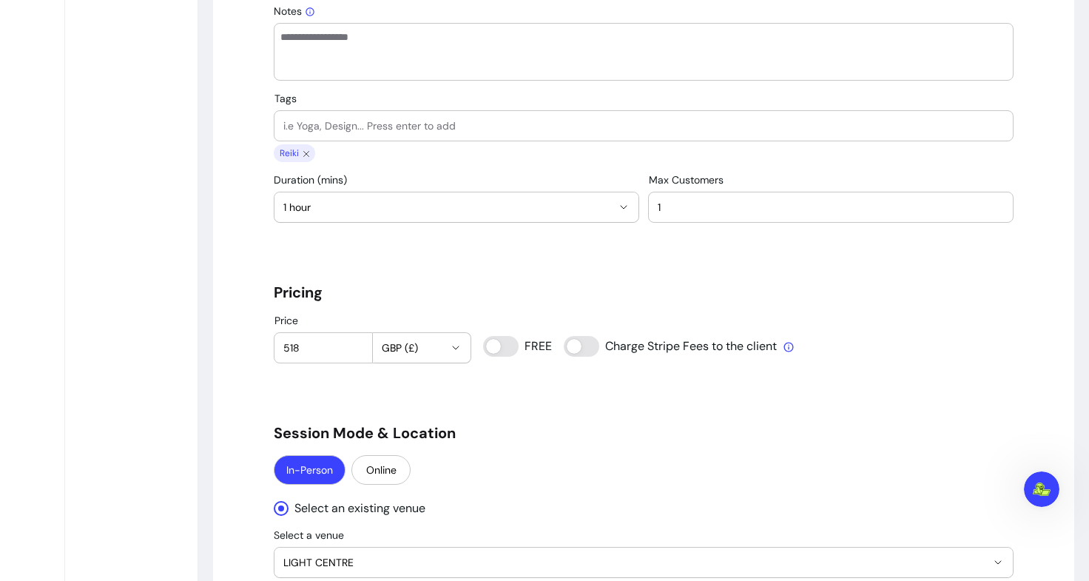
scroll to position [897, 0]
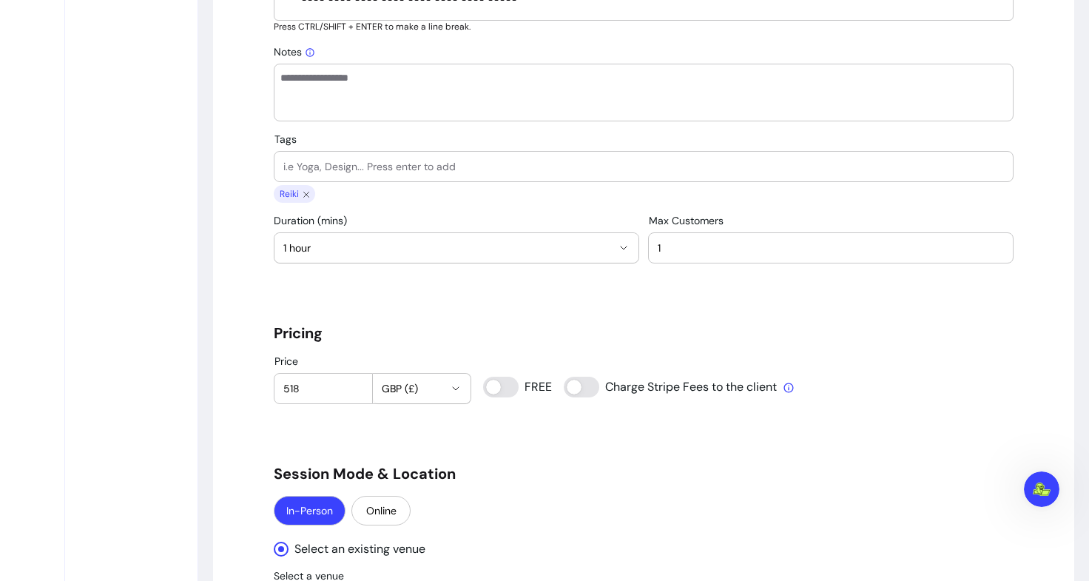
drag, startPoint x: 312, startPoint y: 389, endPoint x: 273, endPoint y: 390, distance: 38.5
click at [275, 390] on div "Price 518" at bounding box center [324, 389] width 98 height 30
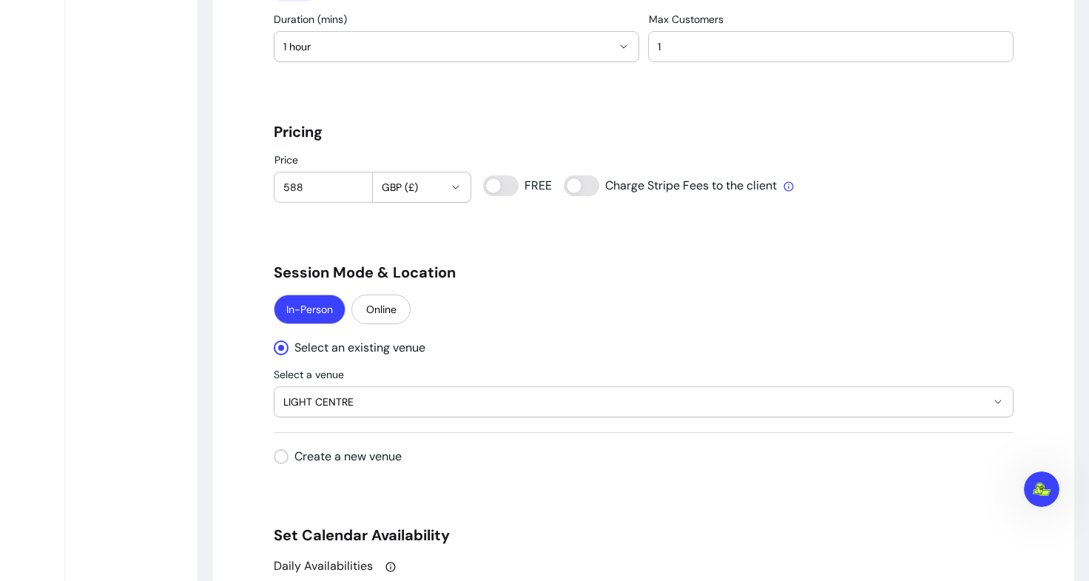
scroll to position [1114, 0]
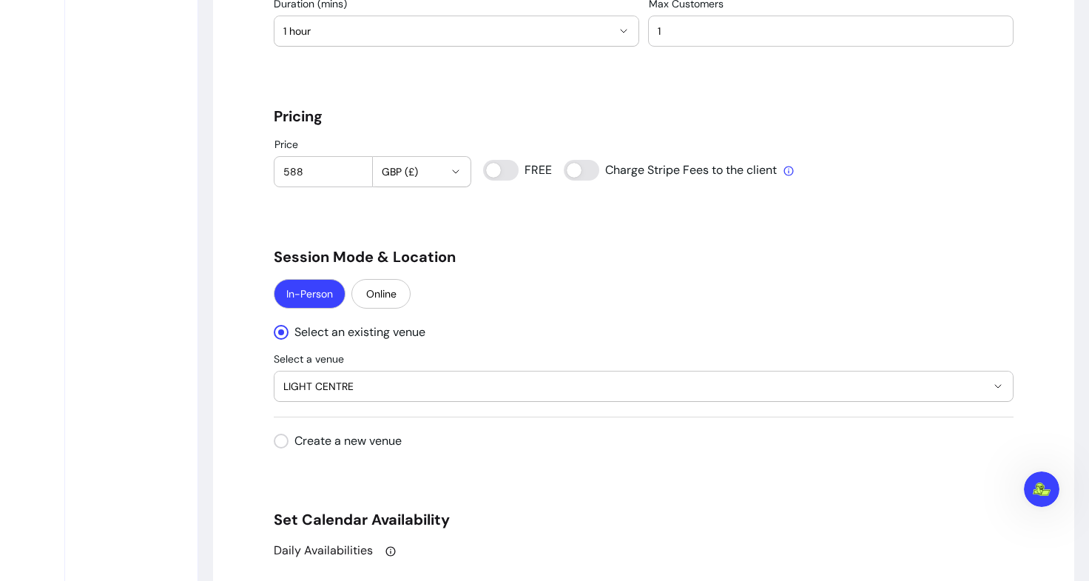
type input "588"
click at [557, 305] on div "In-Person Online" at bounding box center [644, 295] width 740 height 33
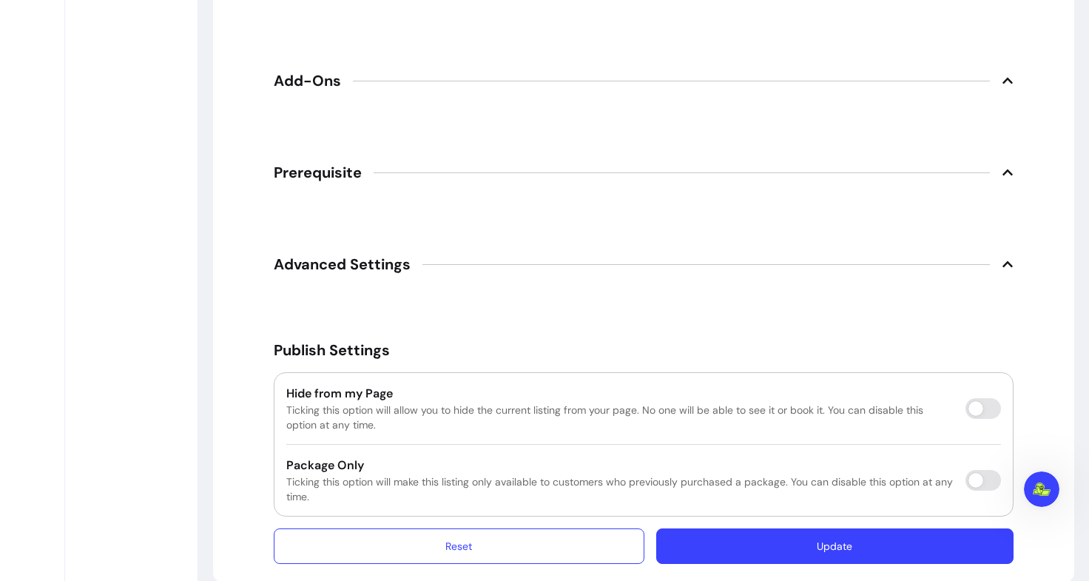
scroll to position [2343, 0]
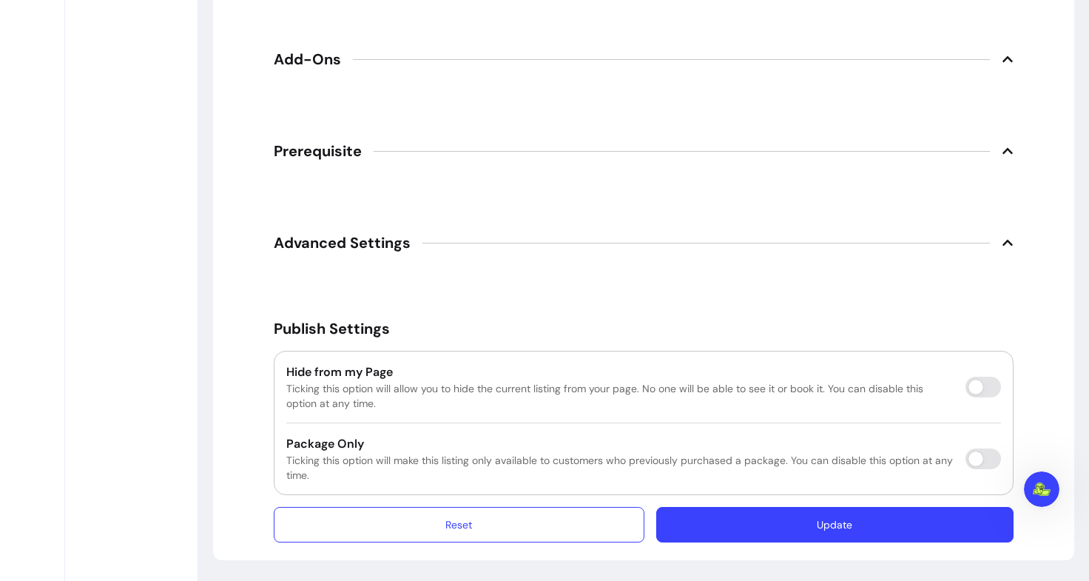
click at [833, 520] on button "Update" at bounding box center [835, 525] width 357 height 36
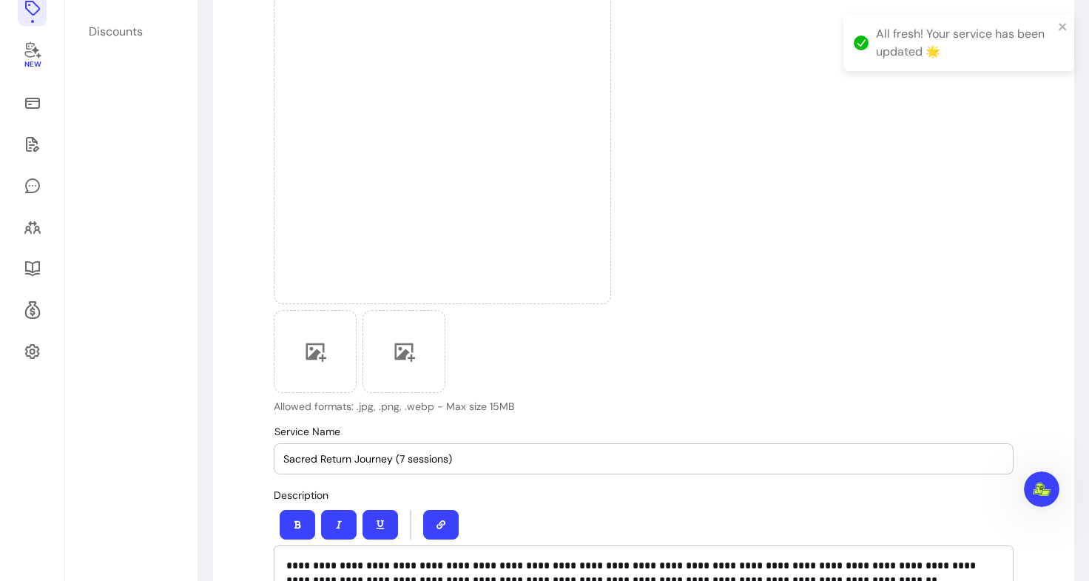
scroll to position [39, 0]
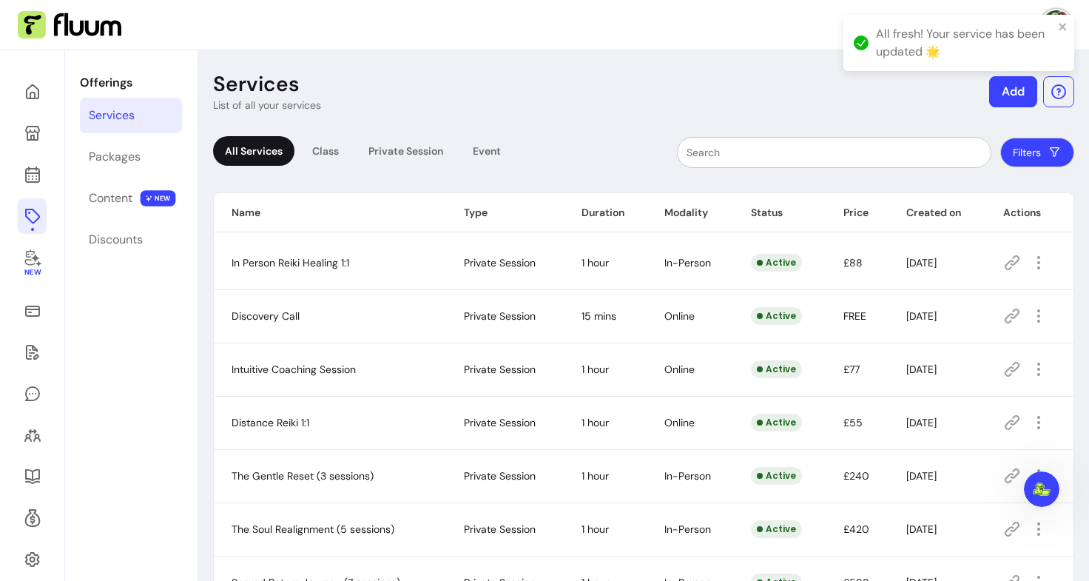
scroll to position [101, 0]
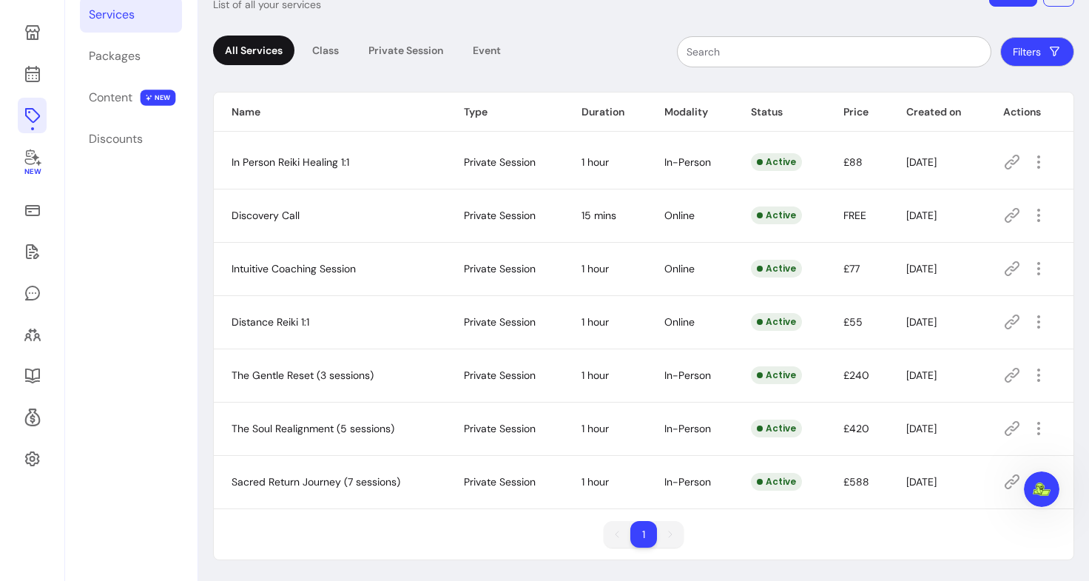
click at [1008, 316] on icon at bounding box center [1013, 322] width 18 height 18
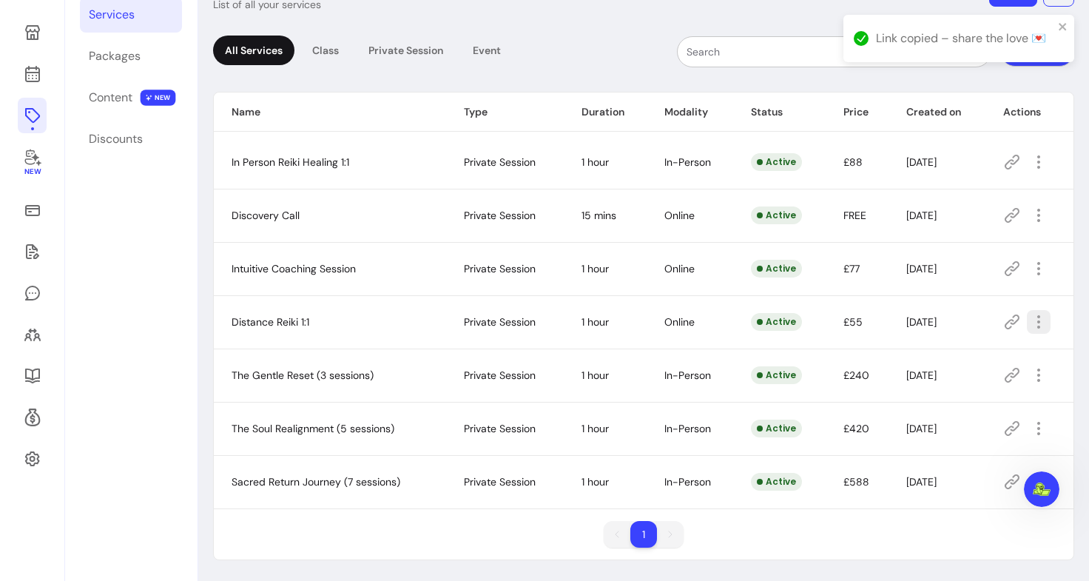
click at [1030, 324] on icon "button" at bounding box center [1039, 322] width 18 height 18
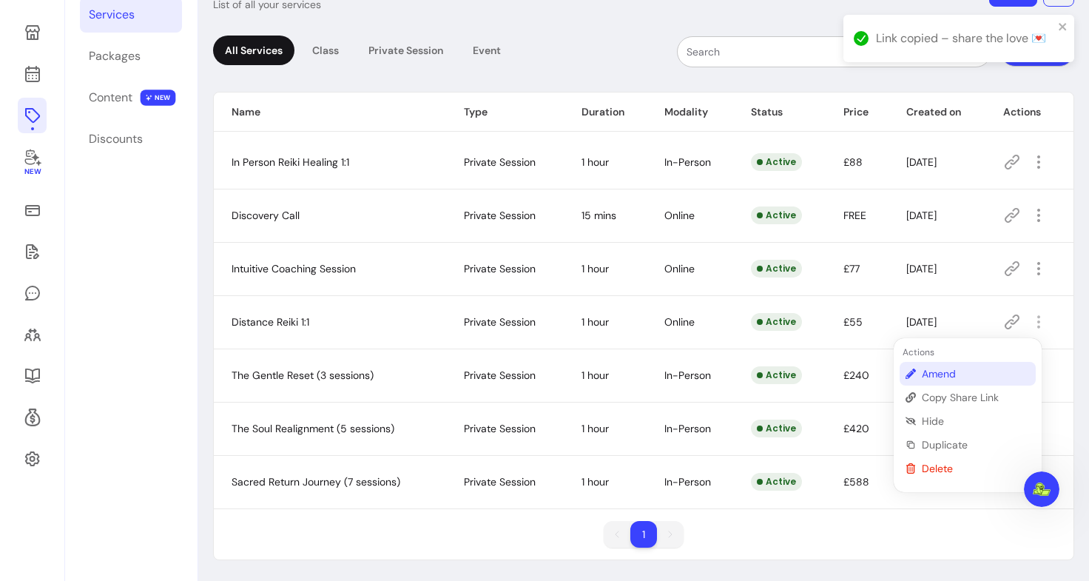
click at [945, 380] on span "Amend" at bounding box center [976, 373] width 108 height 15
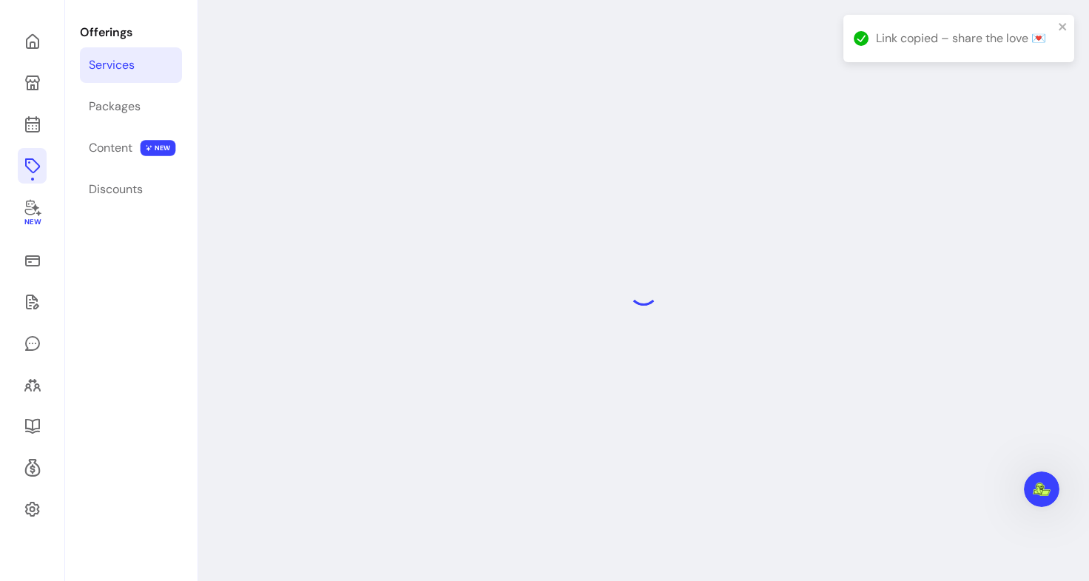
select select "**"
select select "***"
select select "****"
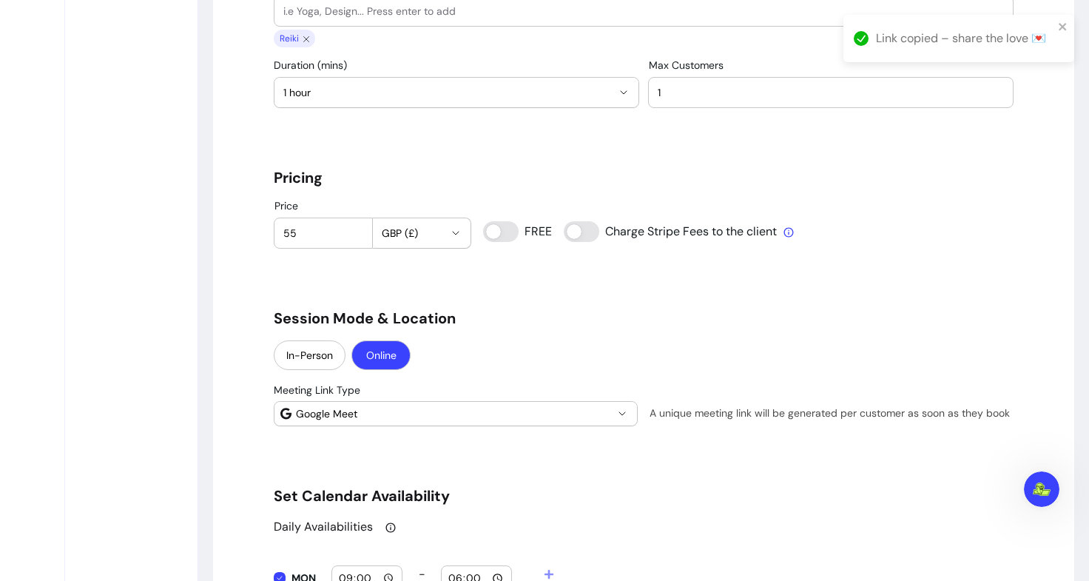
scroll to position [1114, 0]
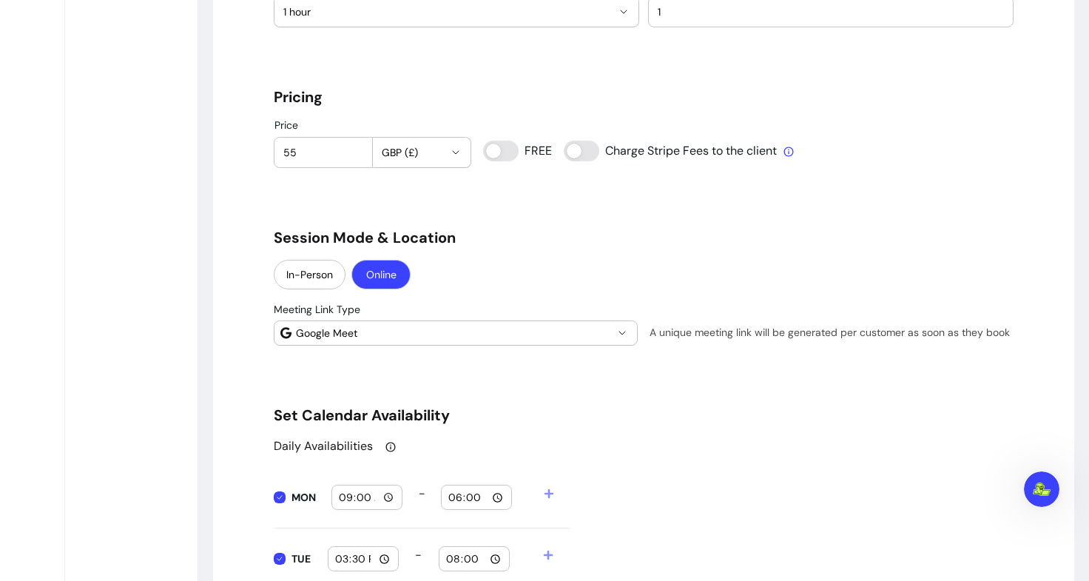
drag, startPoint x: 299, startPoint y: 155, endPoint x: 222, endPoint y: 155, distance: 77.0
click at [222, 155] on div "**********" at bounding box center [644, 413] width 862 height 2835
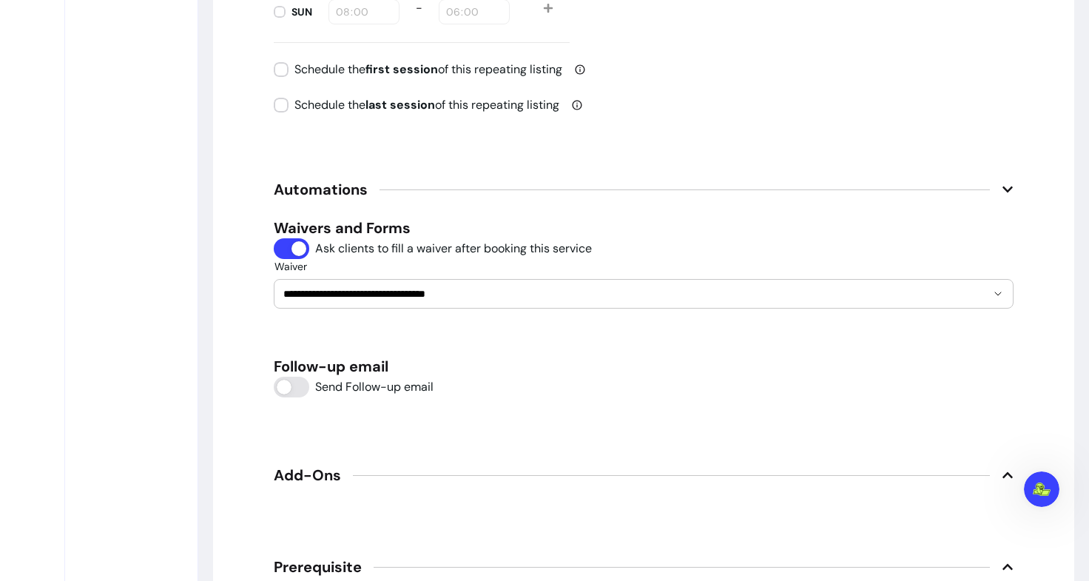
scroll to position [2383, 0]
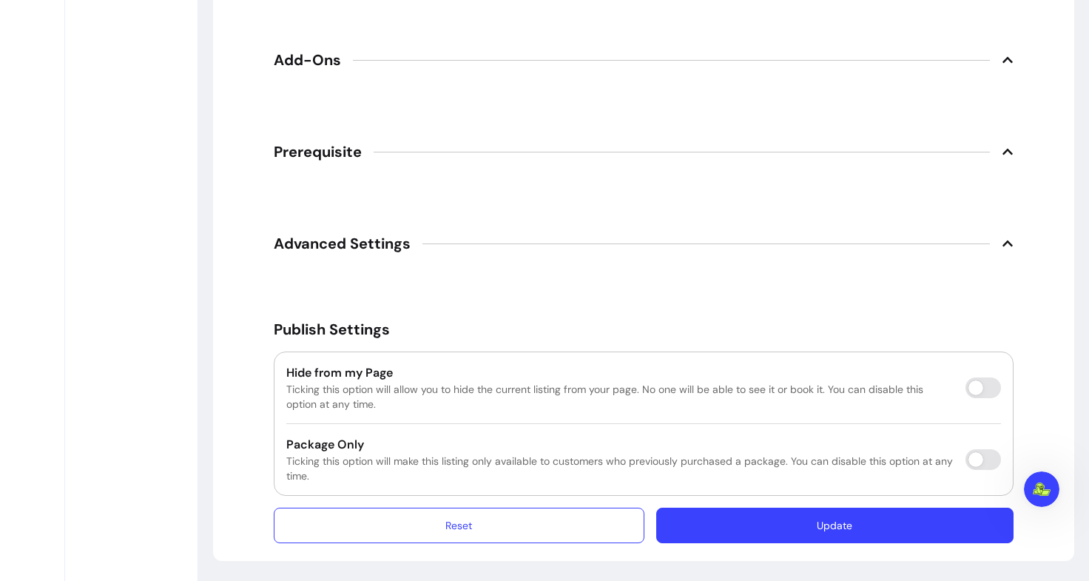
type input "60"
click at [779, 525] on button "Update" at bounding box center [835, 525] width 347 height 35
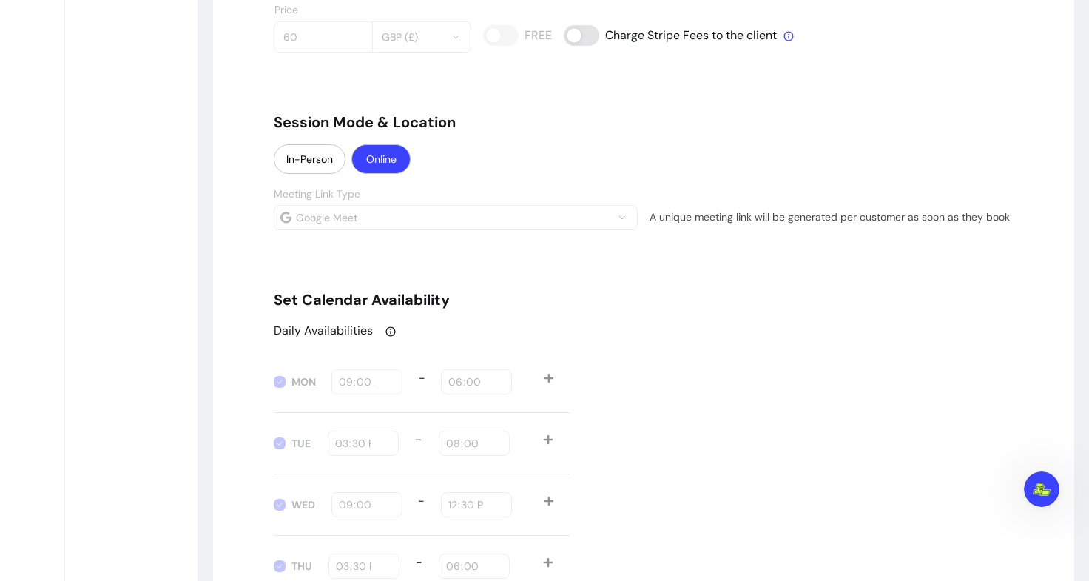
scroll to position [1166, 0]
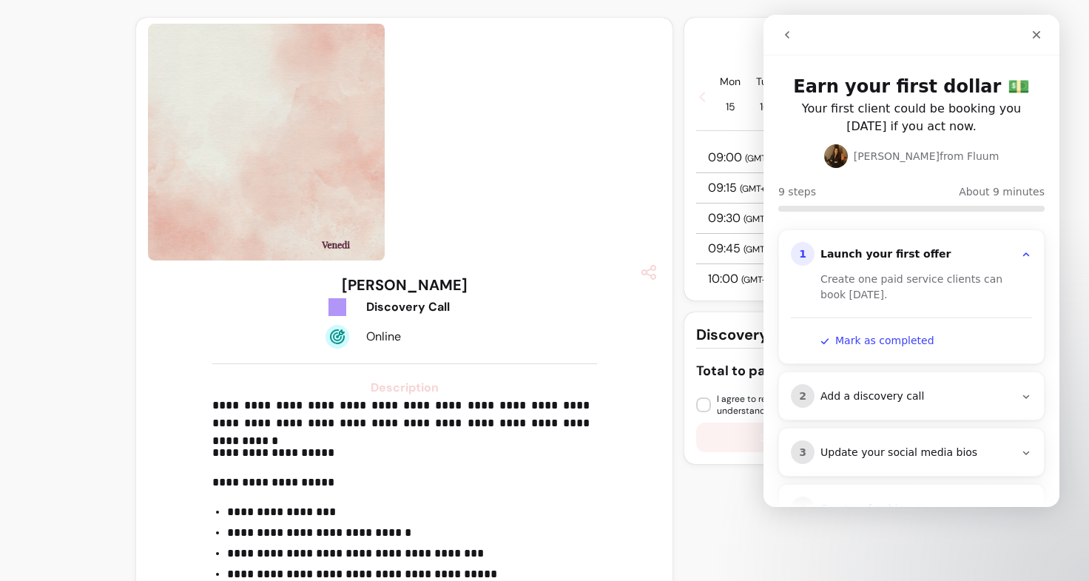
click at [844, 399] on div "Add a discovery call" at bounding box center [918, 396] width 194 height 15
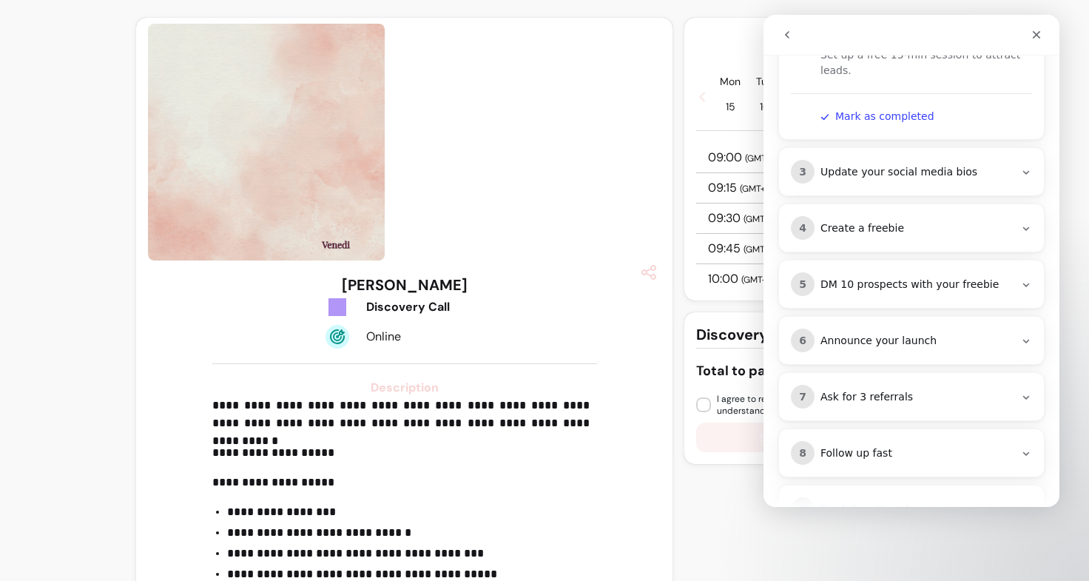
scroll to position [280, 0]
click at [904, 172] on div "Update your social media bios" at bounding box center [918, 173] width 194 height 15
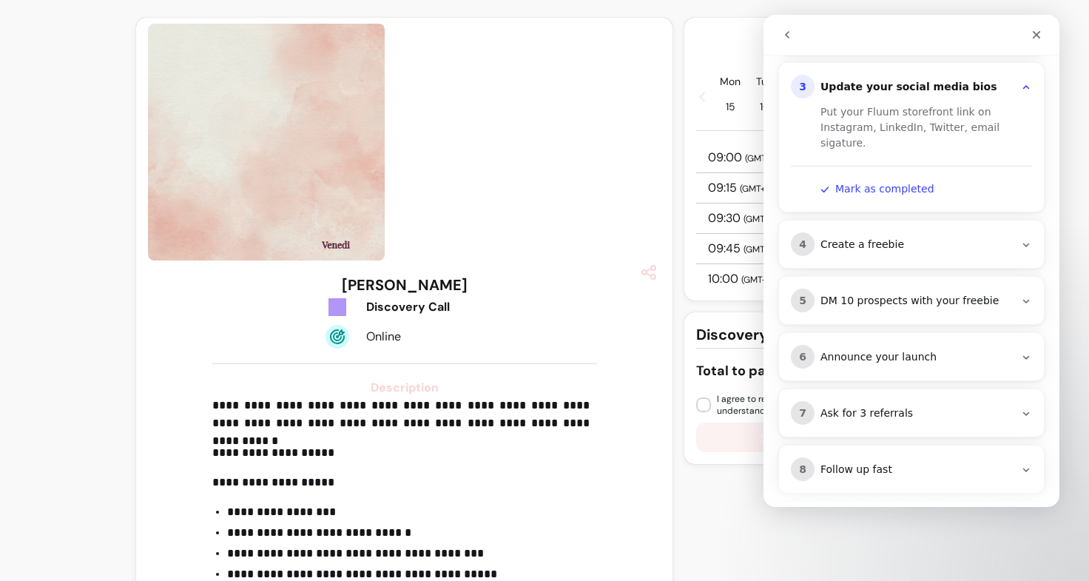
click at [855, 241] on div "Create a freebie" at bounding box center [918, 245] width 194 height 15
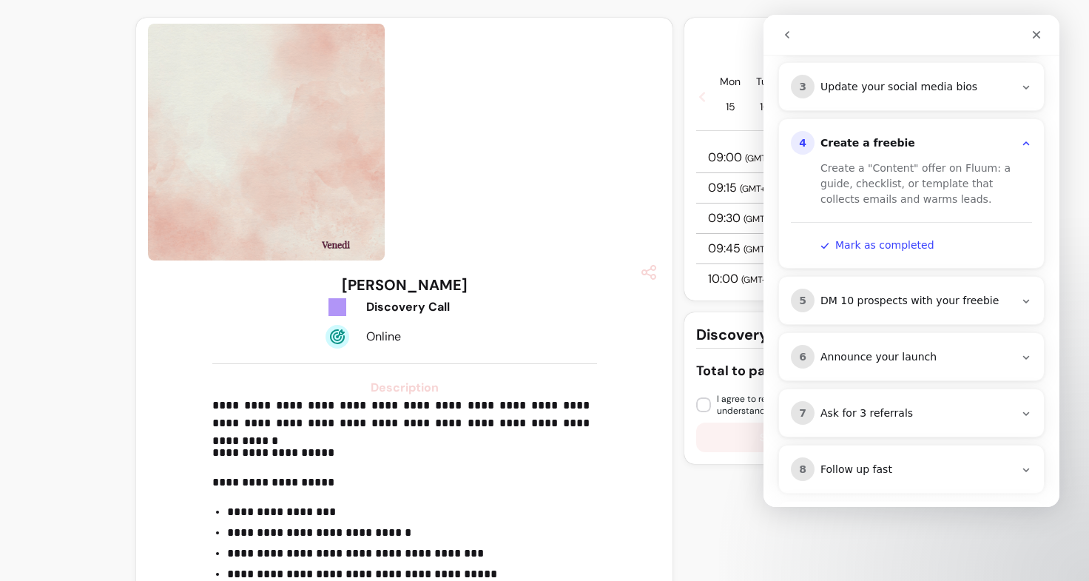
click at [1021, 300] on icon "Intercom messenger" at bounding box center [1027, 301] width 12 height 12
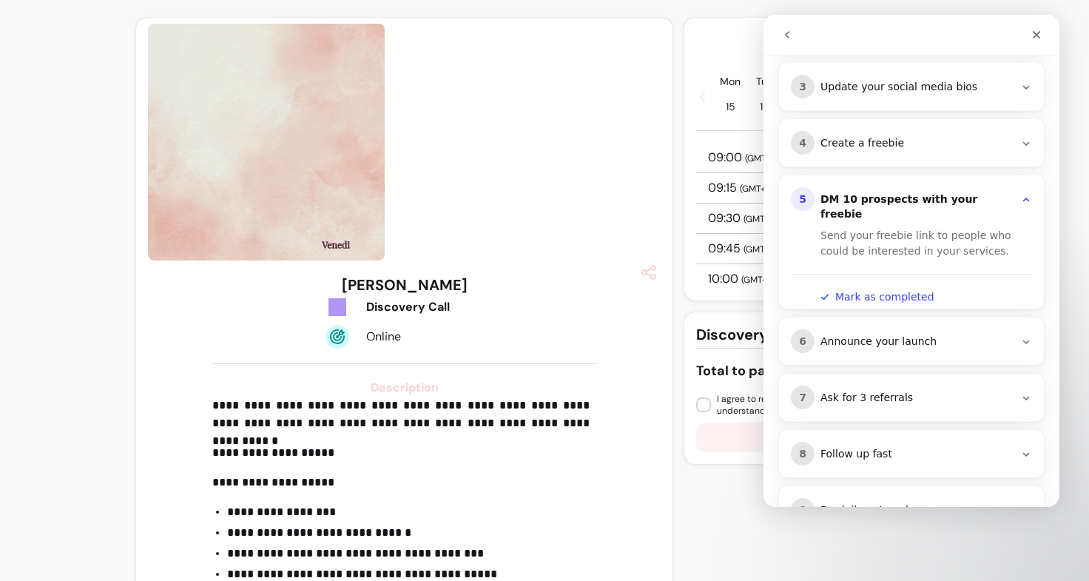
scroll to position [329, 0]
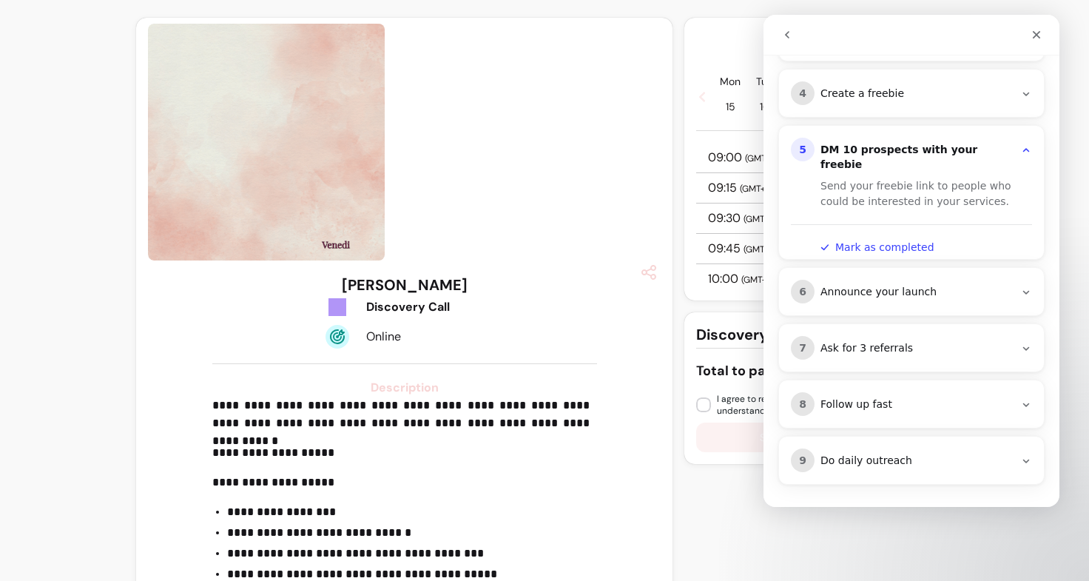
click at [926, 462] on div "Do daily outreach" at bounding box center [918, 461] width 194 height 15
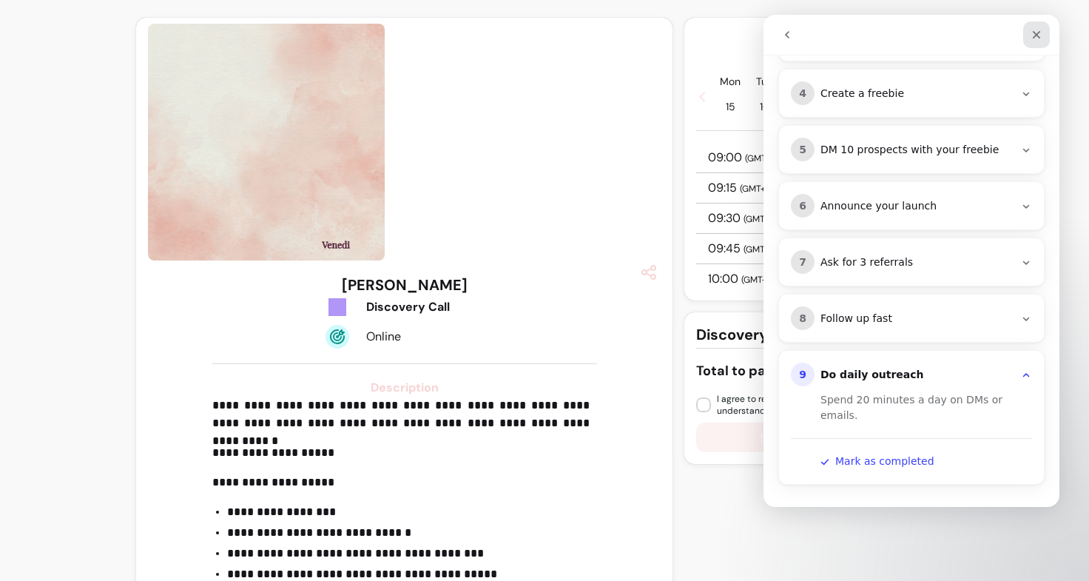
click at [1037, 37] on icon "Close" at bounding box center [1037, 35] width 12 height 12
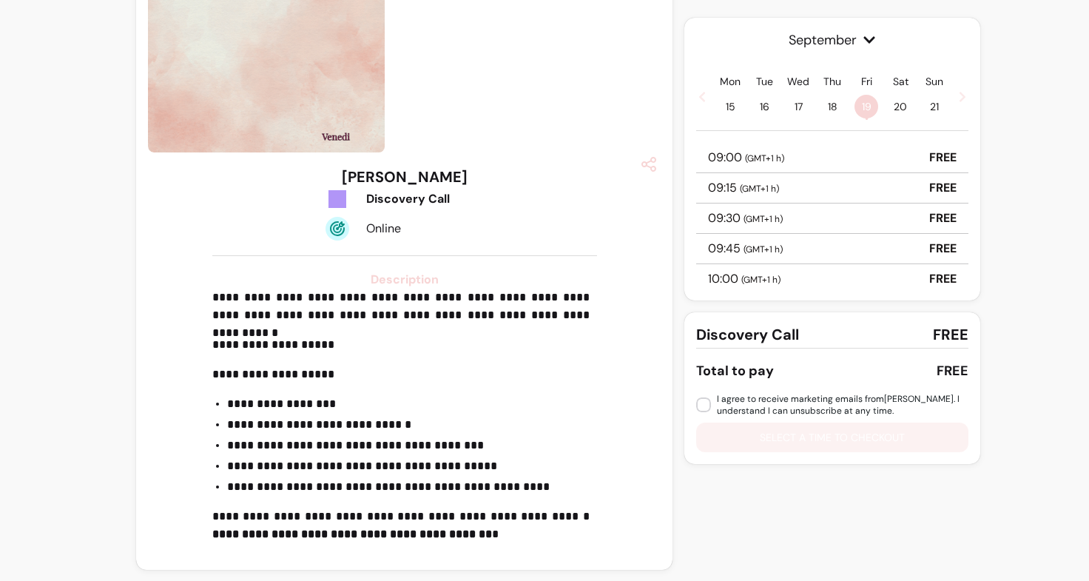
scroll to position [0, 0]
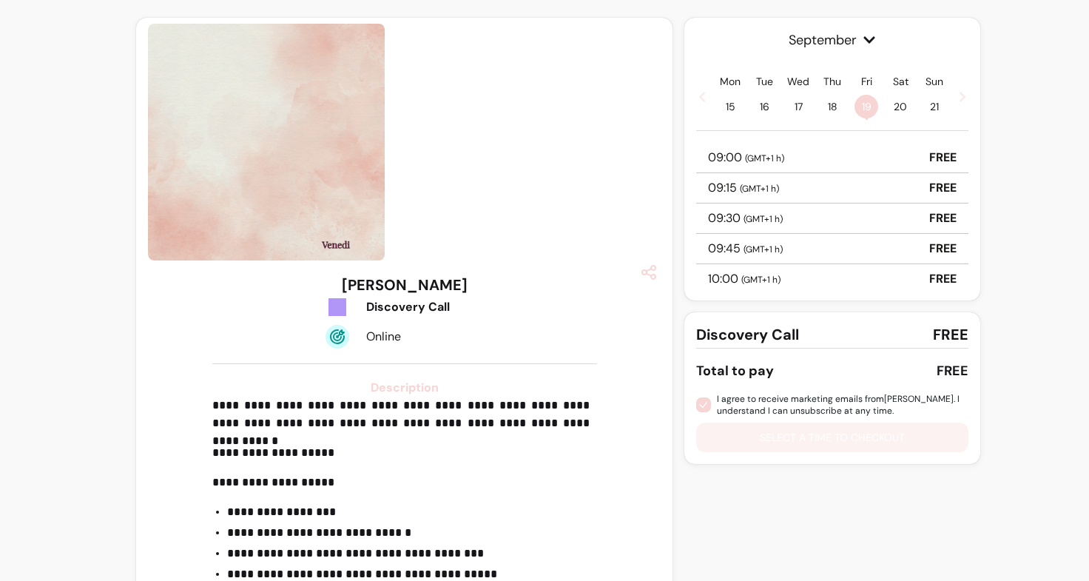
click at [756, 443] on div "I agree to receive marketing emails from Pavlina Petrovova . I understand I can…" at bounding box center [832, 422] width 272 height 59
click at [804, 440] on div "I agree to receive marketing emails from Pavlina Petrovova . I understand I can…" at bounding box center [832, 422] width 272 height 59
click at [778, 250] on div "09:45 ( GMT+1 h ) FREE" at bounding box center [832, 249] width 272 height 30
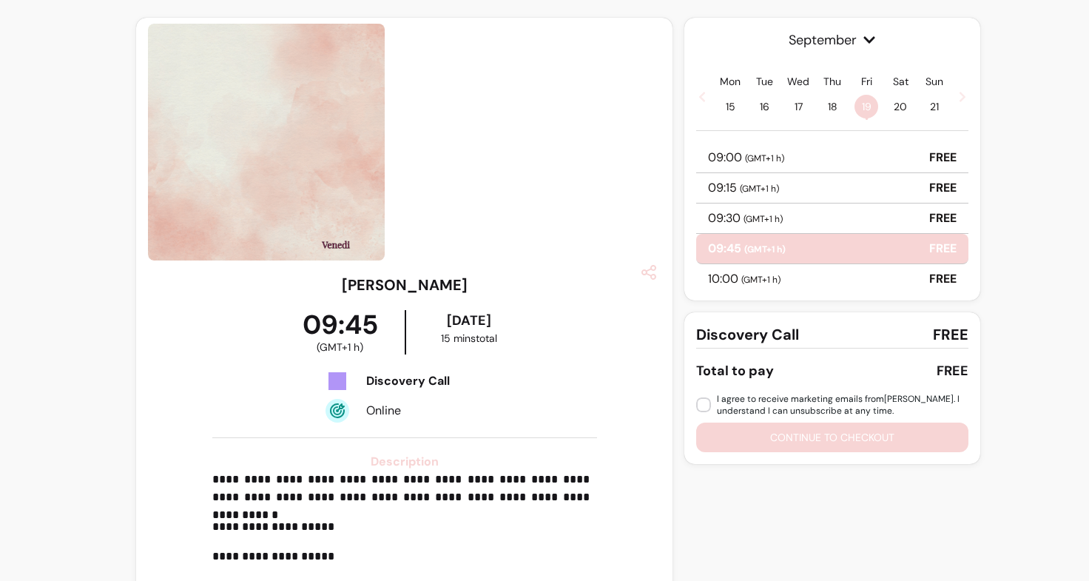
click at [743, 226] on p "09:30 ( GMT+1 h )" at bounding box center [745, 218] width 75 height 18
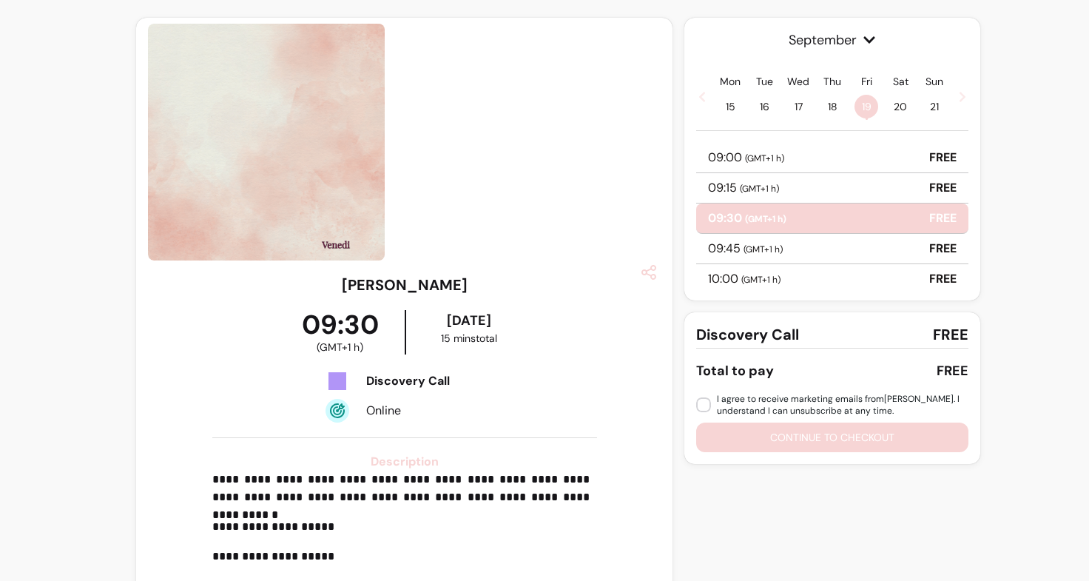
click at [976, 202] on div "**********" at bounding box center [544, 382] width 1089 height 764
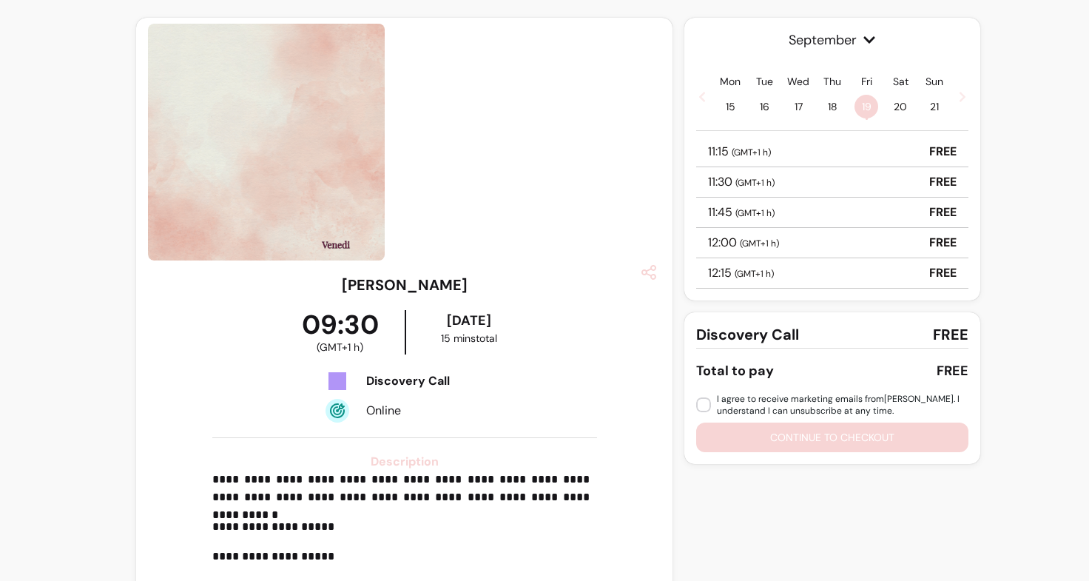
drag, startPoint x: 756, startPoint y: 27, endPoint x: 1031, endPoint y: 257, distance: 358.3
click at [1031, 257] on div "**********" at bounding box center [544, 382] width 1089 height 764
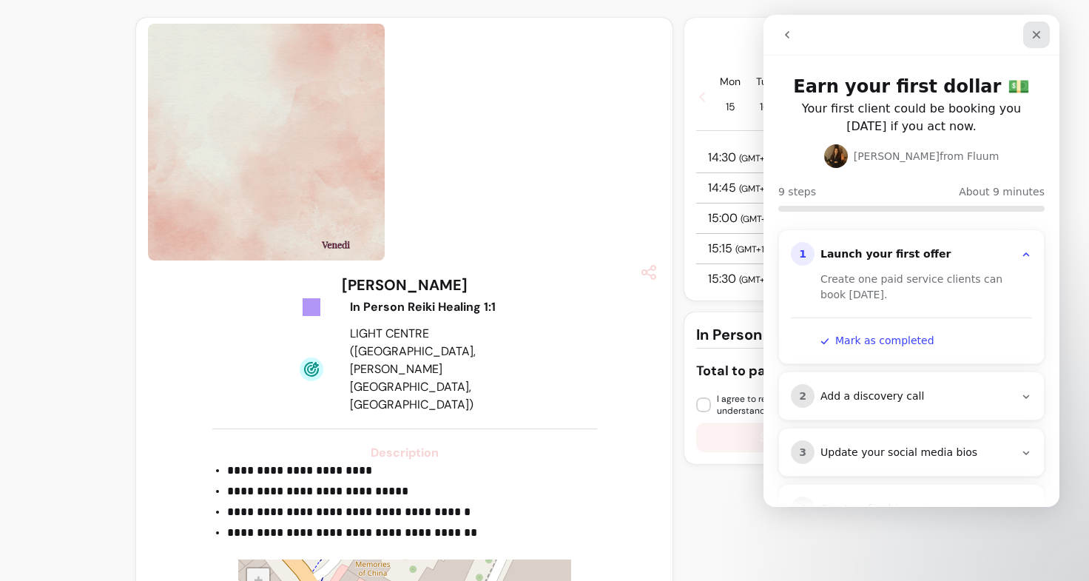
click at [1038, 39] on icon "Close" at bounding box center [1037, 35] width 12 height 12
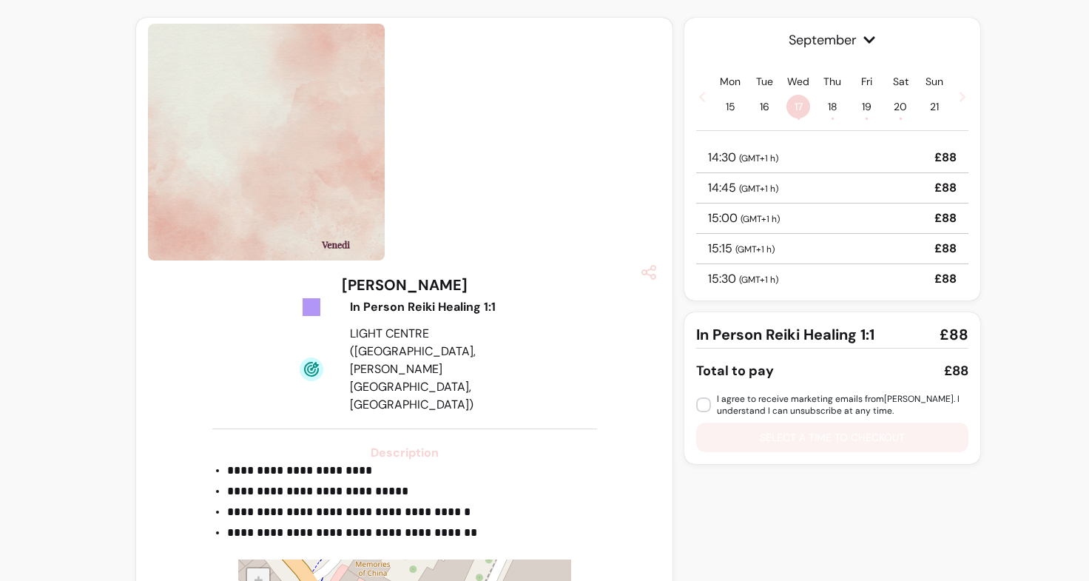
click at [798, 43] on span "September" at bounding box center [832, 40] width 272 height 21
click at [1059, 140] on div "**********" at bounding box center [544, 410] width 1089 height 820
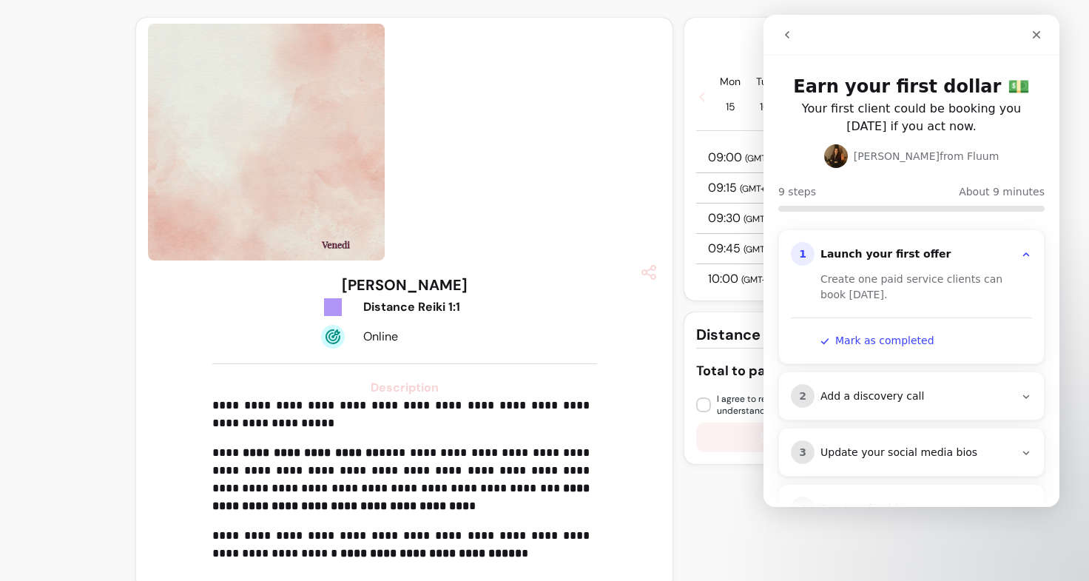
scroll to position [19, 0]
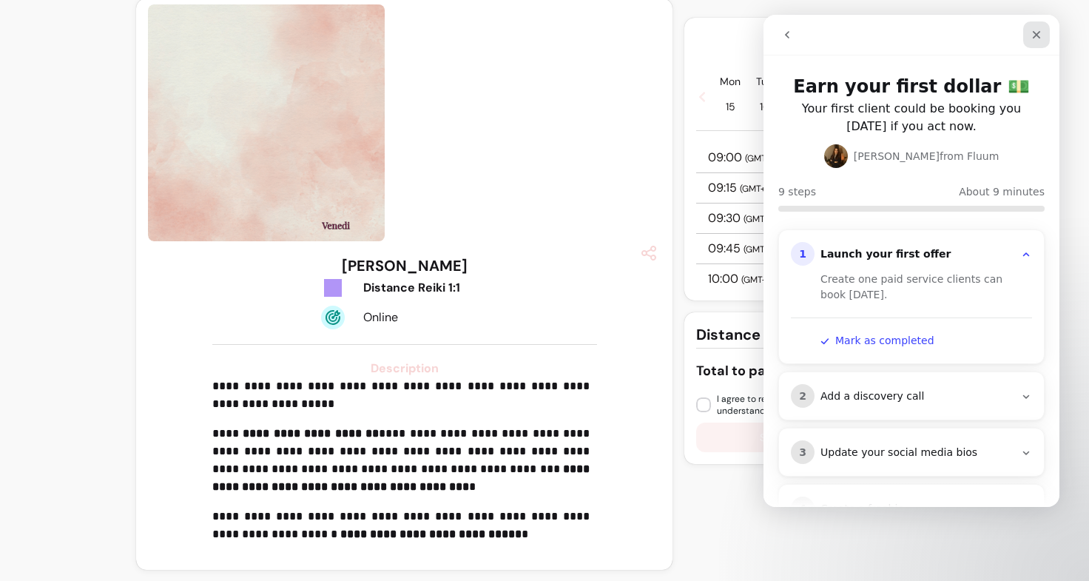
click at [1033, 41] on div "Close" at bounding box center [1037, 34] width 27 height 27
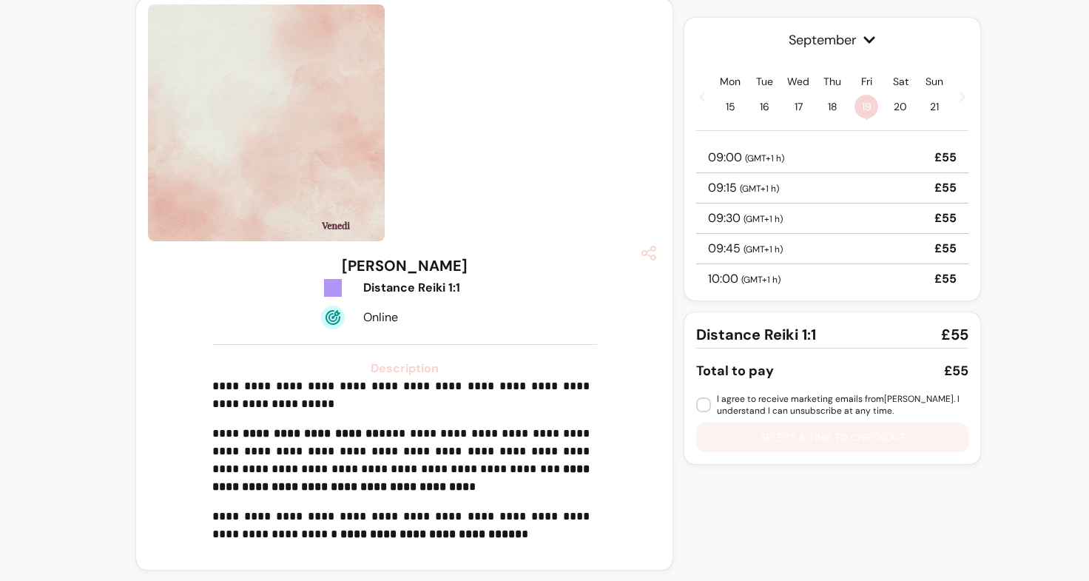
scroll to position [0, 0]
